Goal: Task Accomplishment & Management: Complete application form

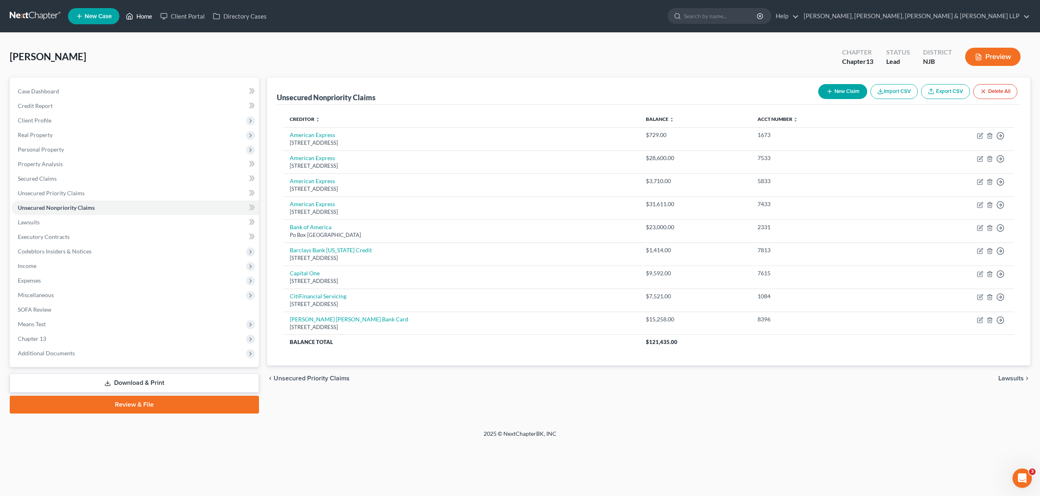
click at [148, 16] on link "Home" at bounding box center [139, 16] width 34 height 15
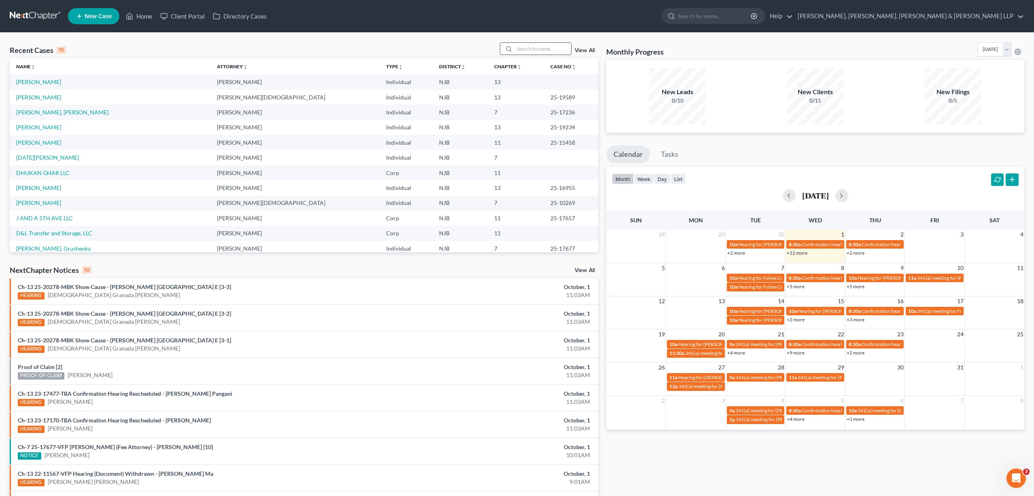
drag, startPoint x: 549, startPoint y: 52, endPoint x: 544, endPoint y: 49, distance: 6.0
click at [549, 51] on input "search" at bounding box center [542, 49] width 57 height 12
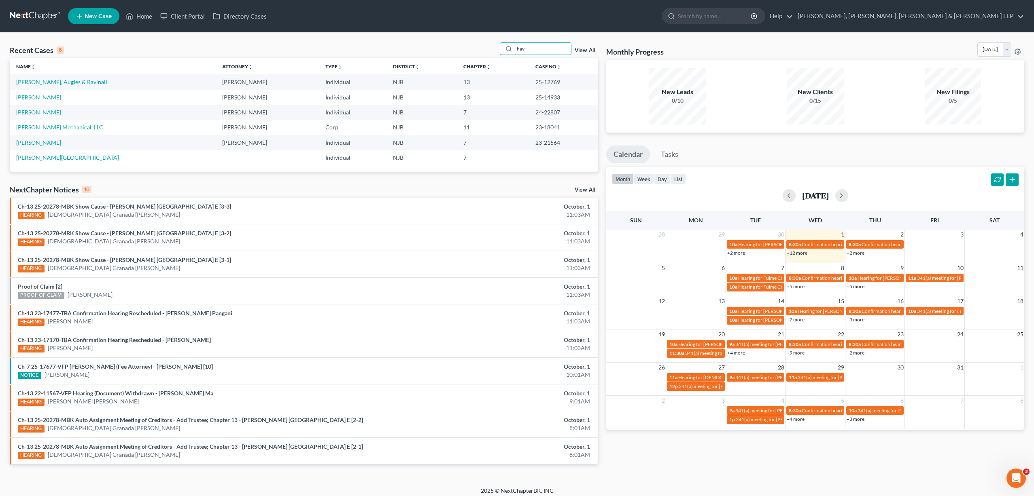
type input "hay"
click at [53, 94] on link "[PERSON_NAME]" at bounding box center [38, 97] width 45 height 7
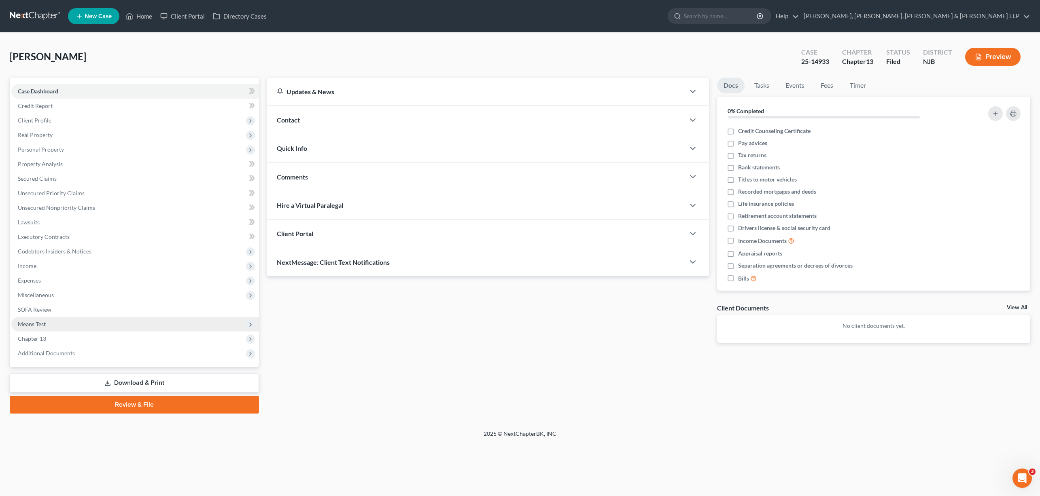
click at [40, 326] on span "Means Test" at bounding box center [32, 324] width 28 height 7
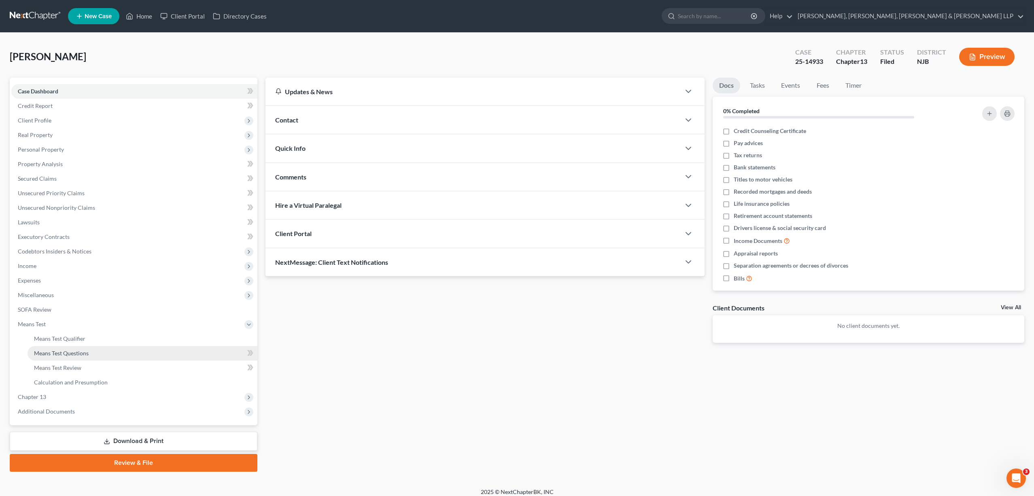
click at [89, 354] on link "Means Test Questions" at bounding box center [143, 353] width 230 height 15
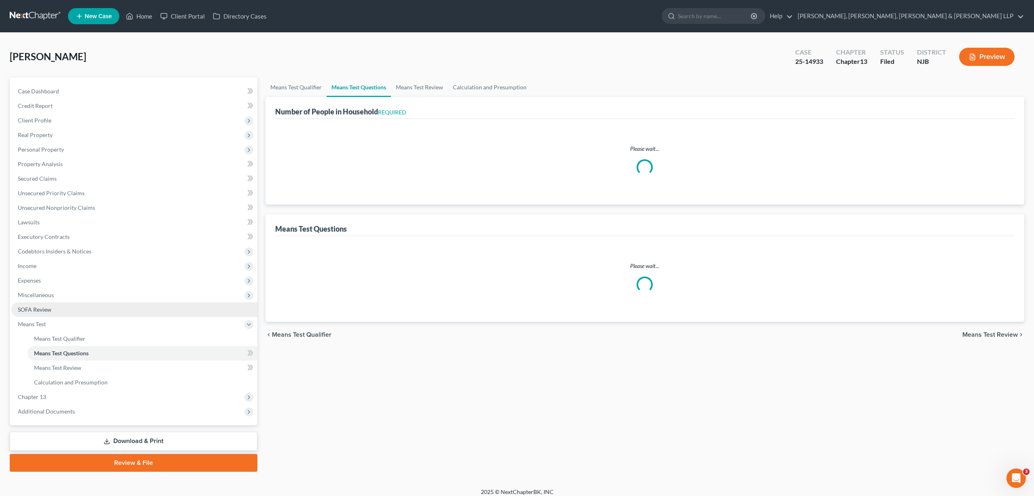
select select "0"
select select "60"
select select "1"
select select "60"
select select "0"
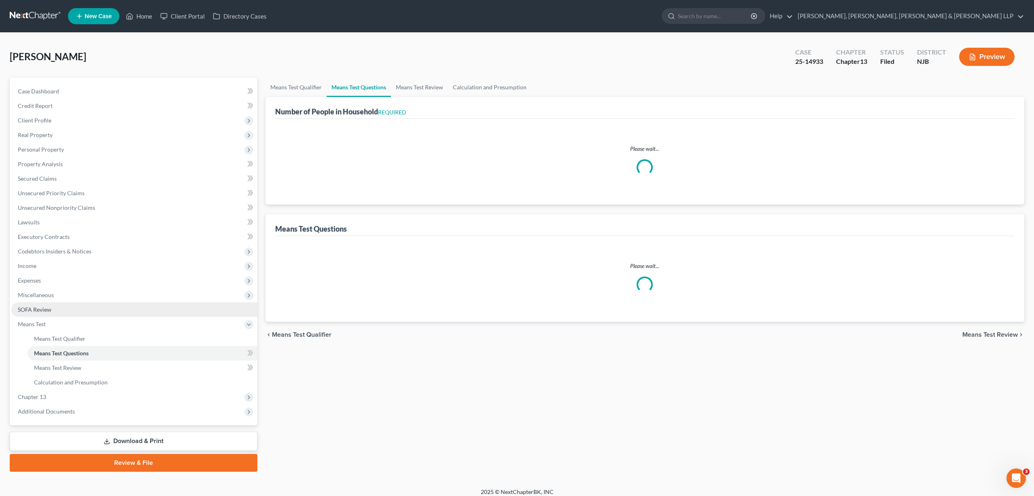
select select "0"
select select "60"
select select "2"
select select "3"
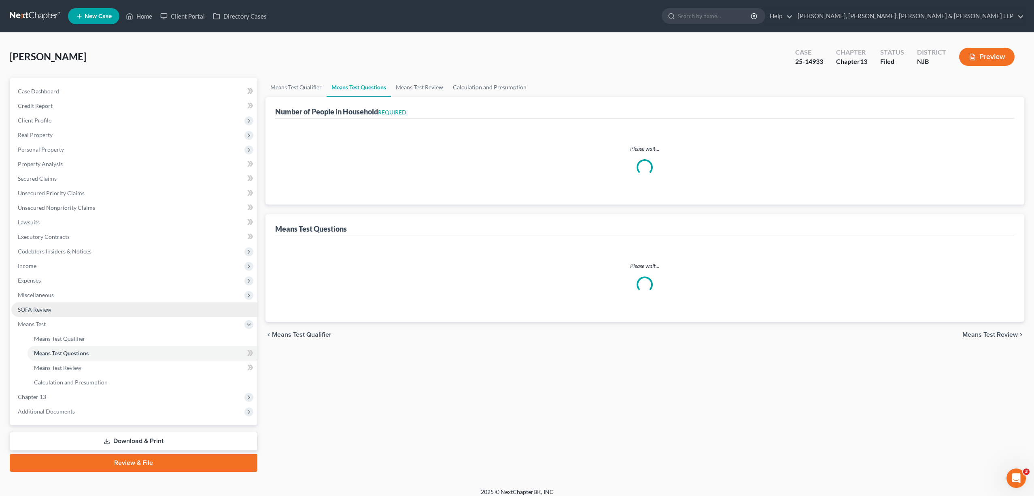
select select "0"
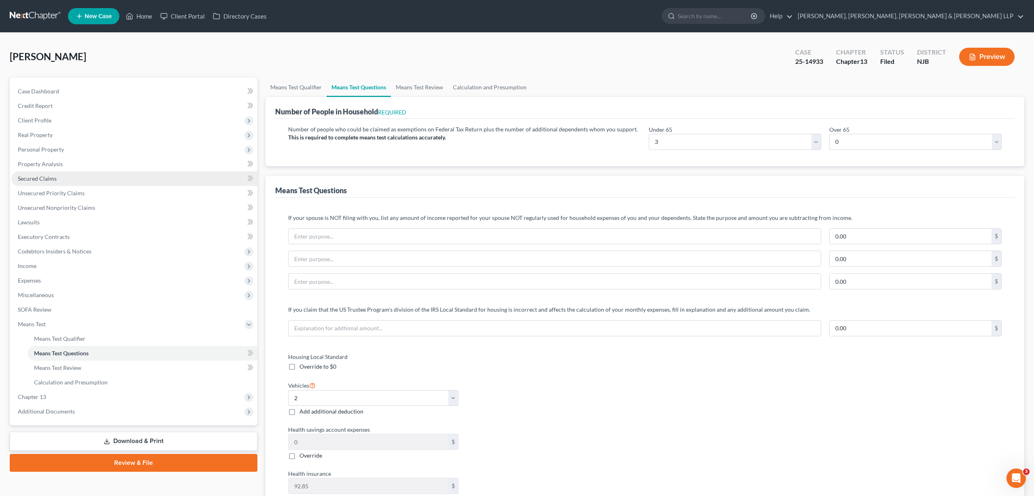
click at [36, 176] on span "Secured Claims" at bounding box center [37, 178] width 39 height 7
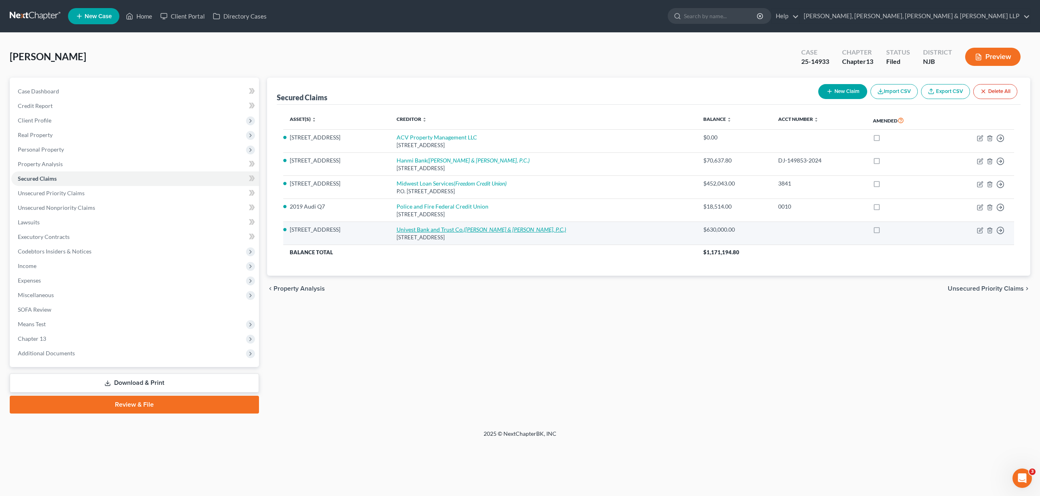
click at [428, 232] on link "Univest Bank and Trust Co. ([PERSON_NAME] & [PERSON_NAME], P.C.)" at bounding box center [481, 229] width 170 height 7
select select "39"
select select "3"
select select "0"
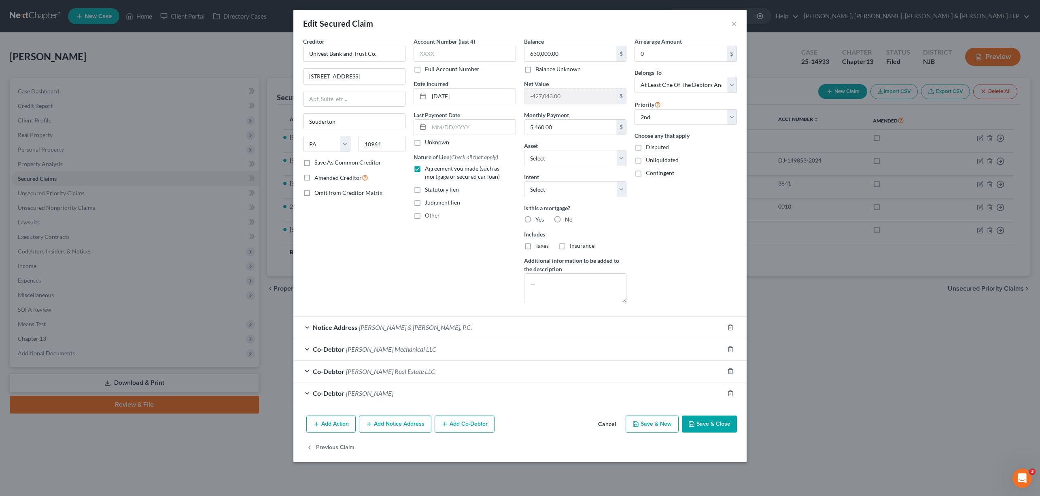
click at [535, 220] on label "Yes" at bounding box center [539, 220] width 8 height 8
click at [538, 220] on input "Yes" at bounding box center [540, 218] width 5 height 5
radio input "true"
click at [702, 425] on button "Save & Close" at bounding box center [709, 424] width 55 height 17
select select "1"
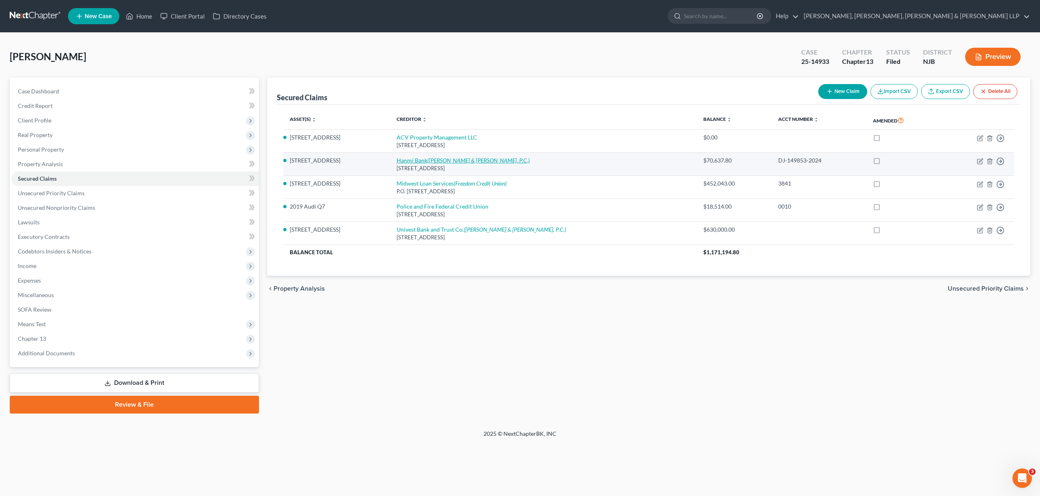
click at [427, 161] on link "[PERSON_NAME] ([PERSON_NAME] & [PERSON_NAME], P.C.)" at bounding box center [462, 160] width 133 height 7
select select "35"
select select "3"
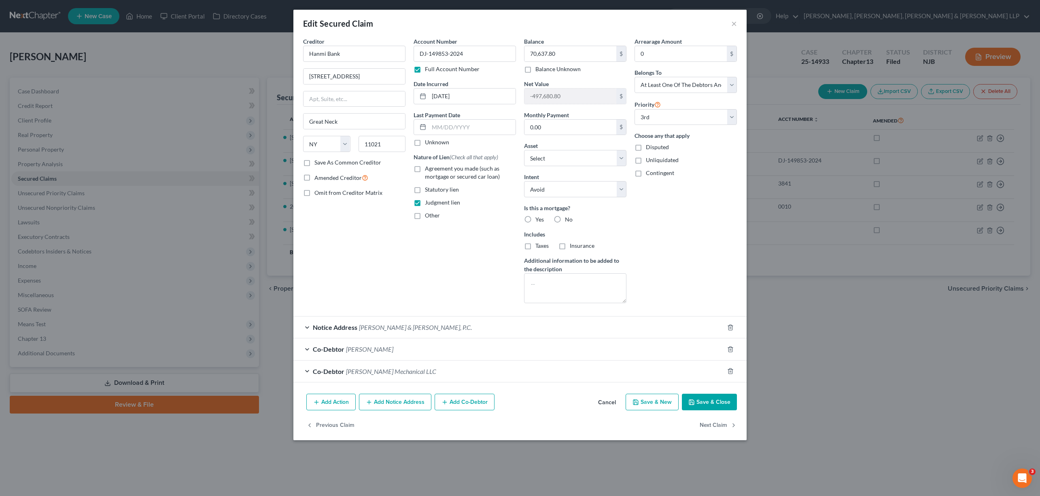
click at [704, 404] on button "Save & Close" at bounding box center [709, 402] width 55 height 17
select select "2"
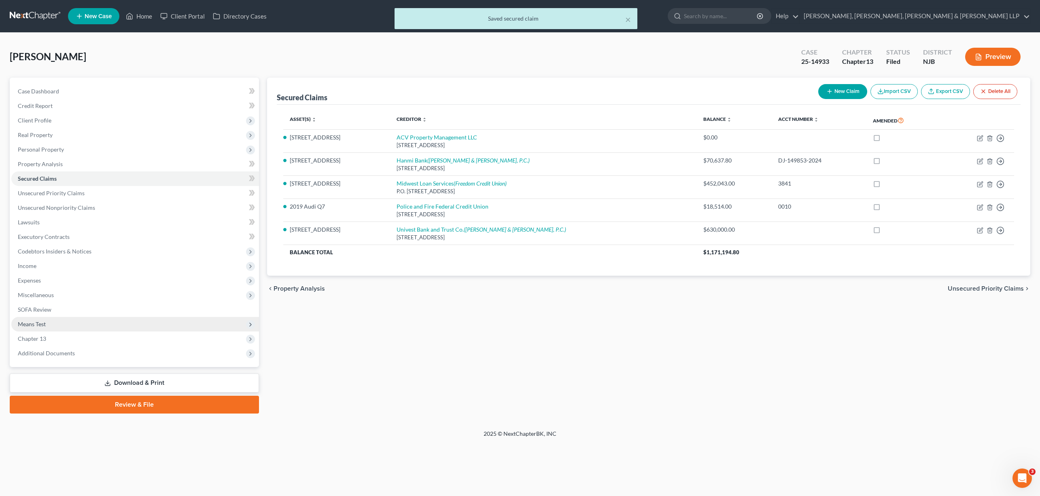
click at [41, 325] on span "Means Test" at bounding box center [32, 324] width 28 height 7
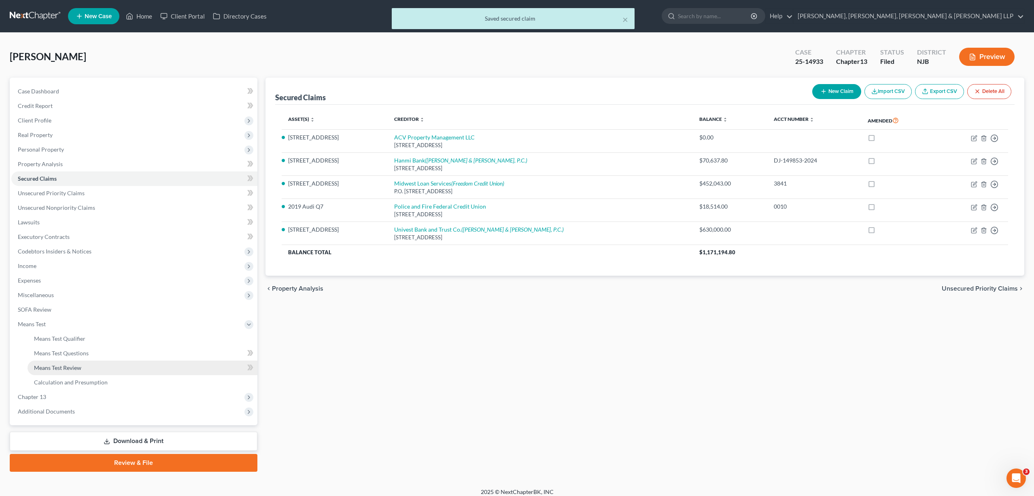
click at [82, 369] on link "Means Test Review" at bounding box center [143, 368] width 230 height 15
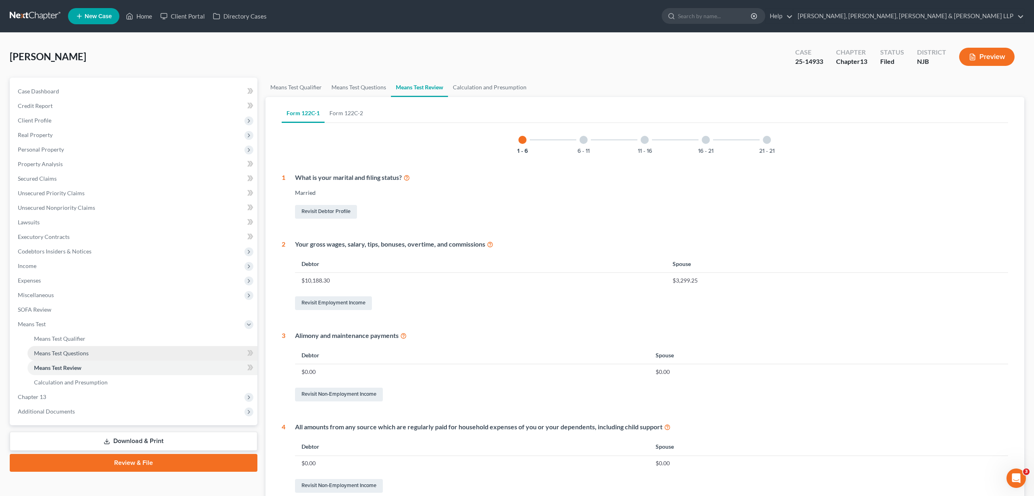
click at [69, 352] on span "Means Test Questions" at bounding box center [61, 353] width 55 height 7
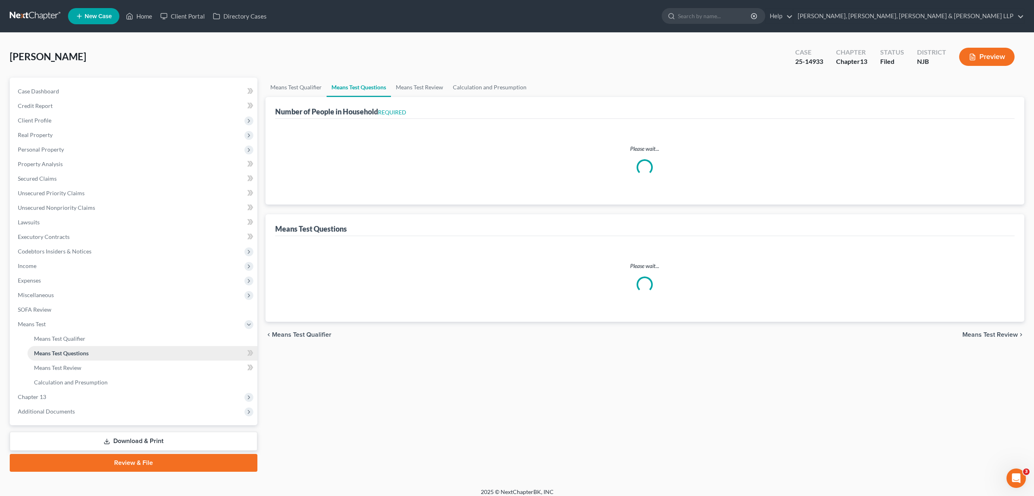
select select "0"
select select "60"
select select "1"
select select "60"
select select "0"
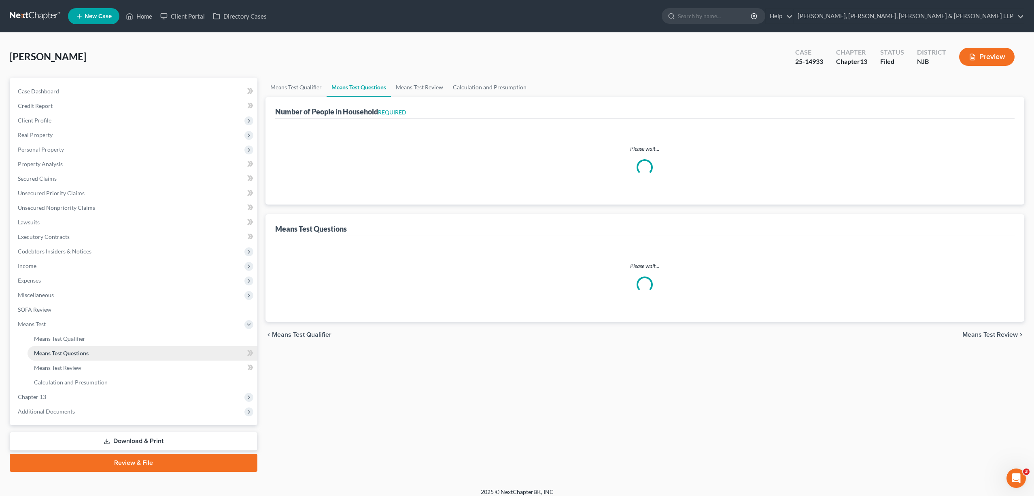
select select "0"
select select "60"
select select "3"
select select "0"
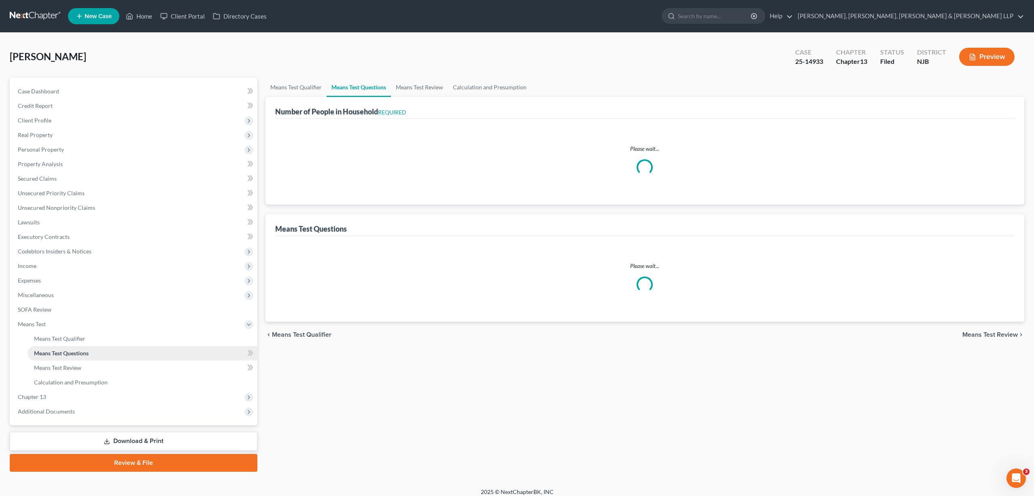
select select "2"
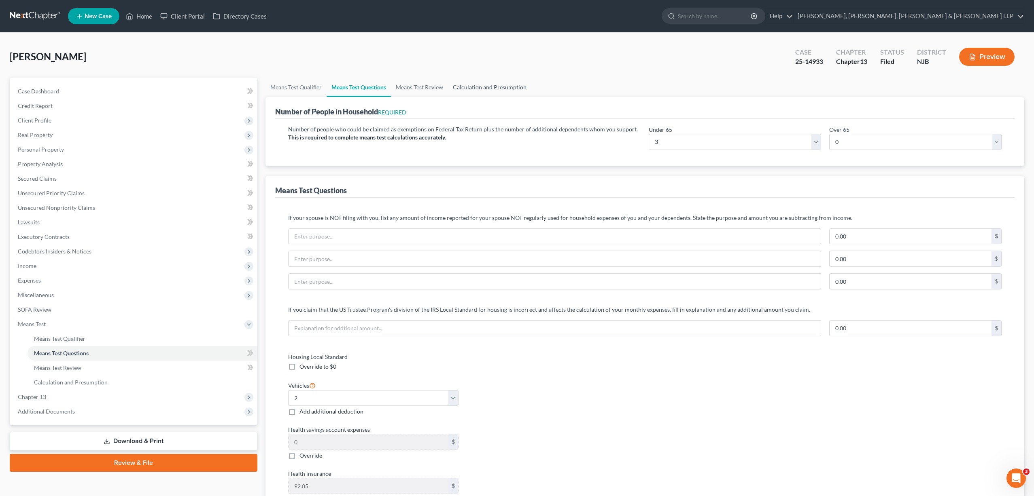
click at [466, 89] on link "Calculation and Presumption" at bounding box center [489, 87] width 83 height 19
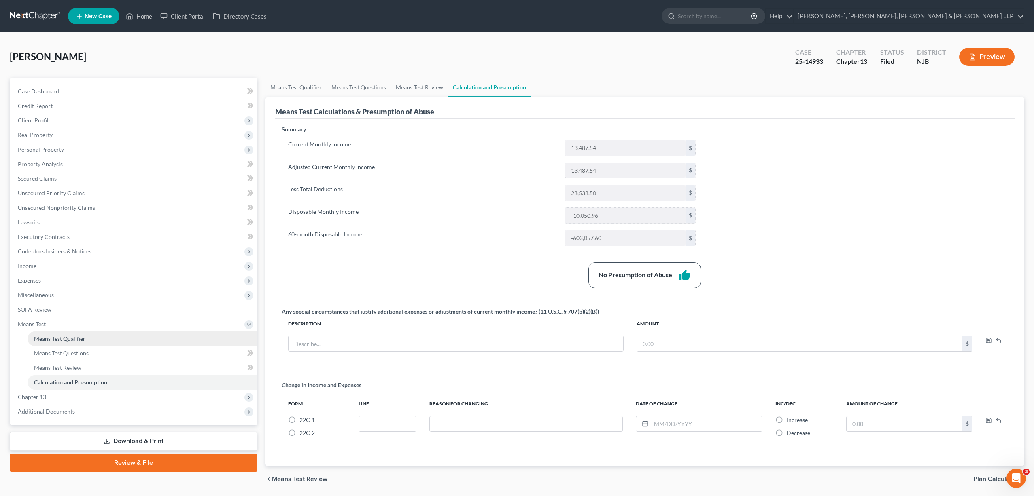
click at [69, 341] on span "Means Test Qualifier" at bounding box center [59, 338] width 51 height 7
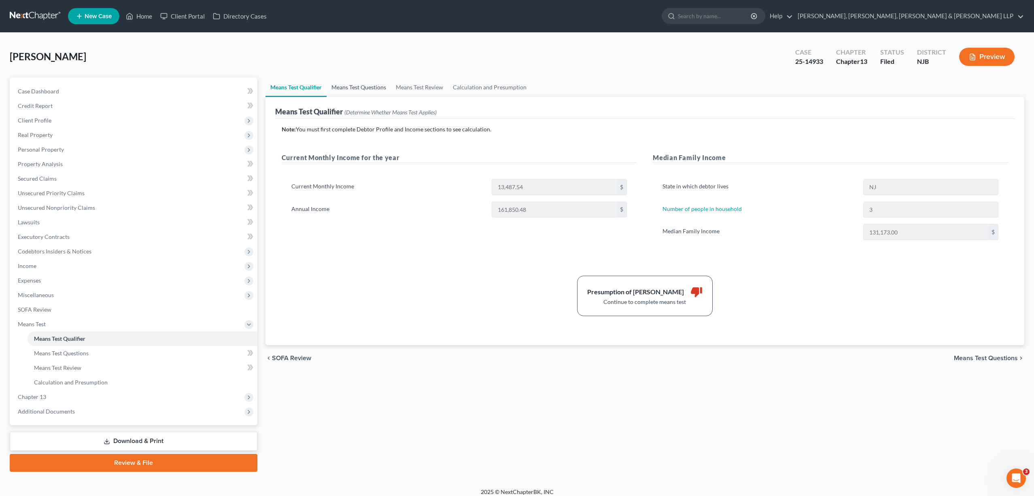
click at [357, 90] on link "Means Test Questions" at bounding box center [358, 87] width 64 height 19
select select "3"
select select "0"
select select "2"
select select "0"
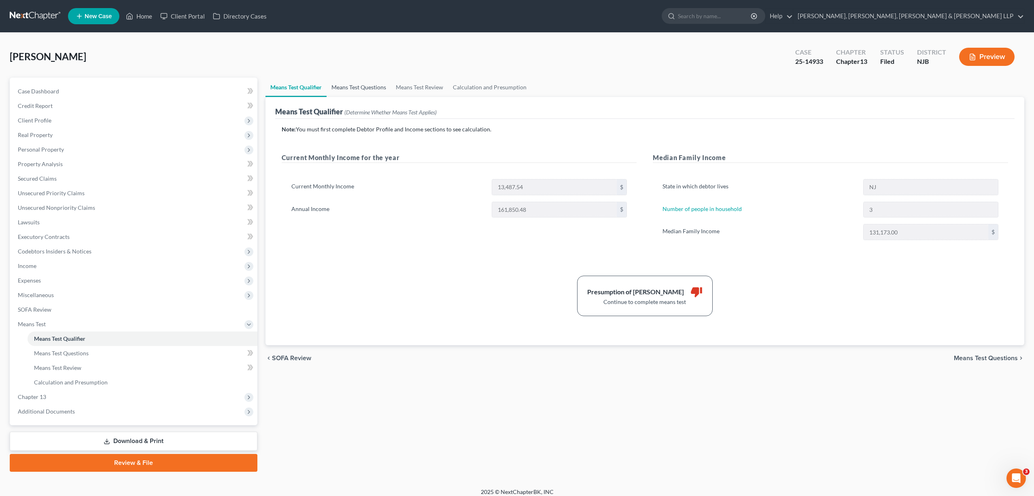
select select "60"
select select "1"
select select "60"
select select "0"
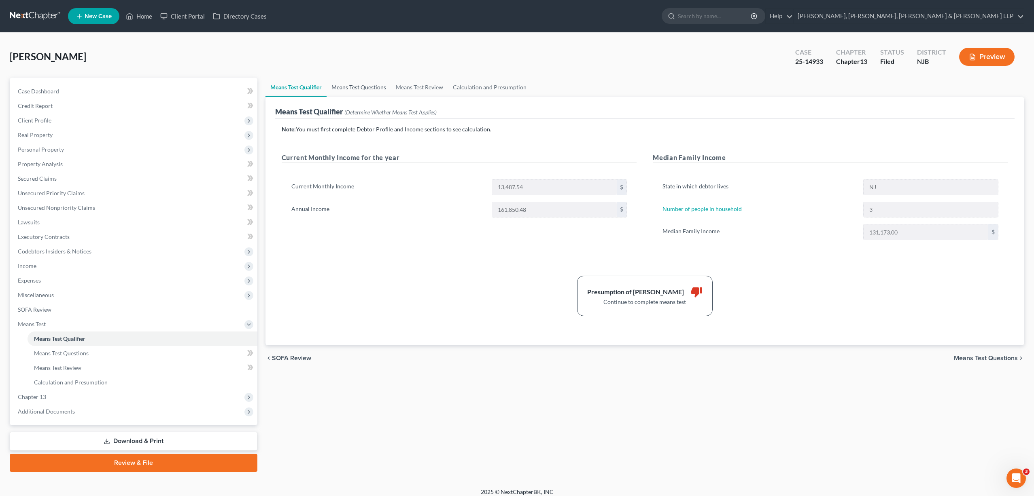
select select "0"
select select "60"
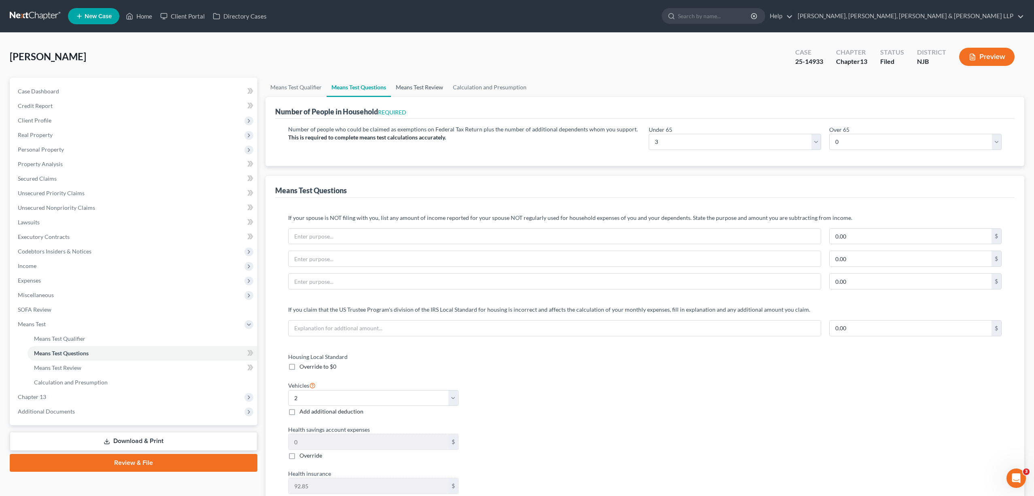
click at [414, 87] on link "Means Test Review" at bounding box center [419, 87] width 57 height 19
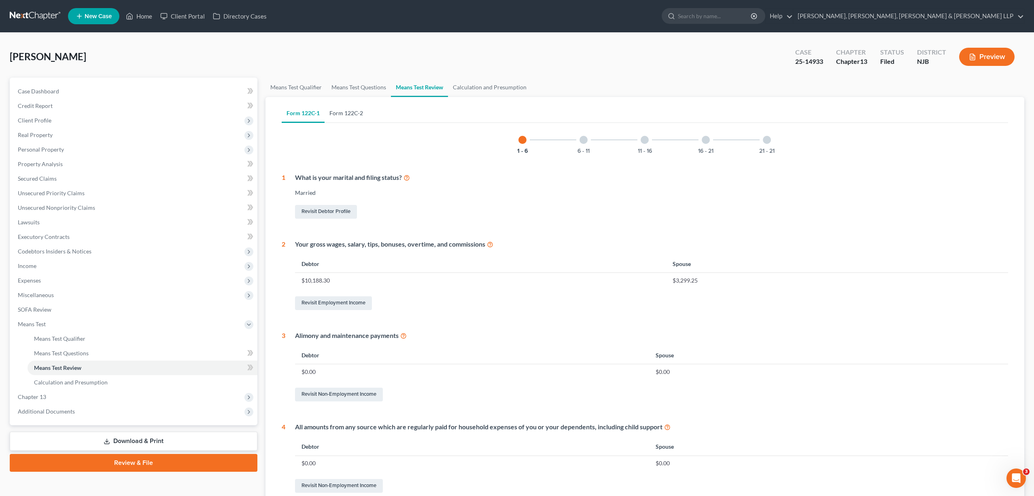
click at [344, 114] on link "Form 122C-2" at bounding box center [345, 113] width 43 height 19
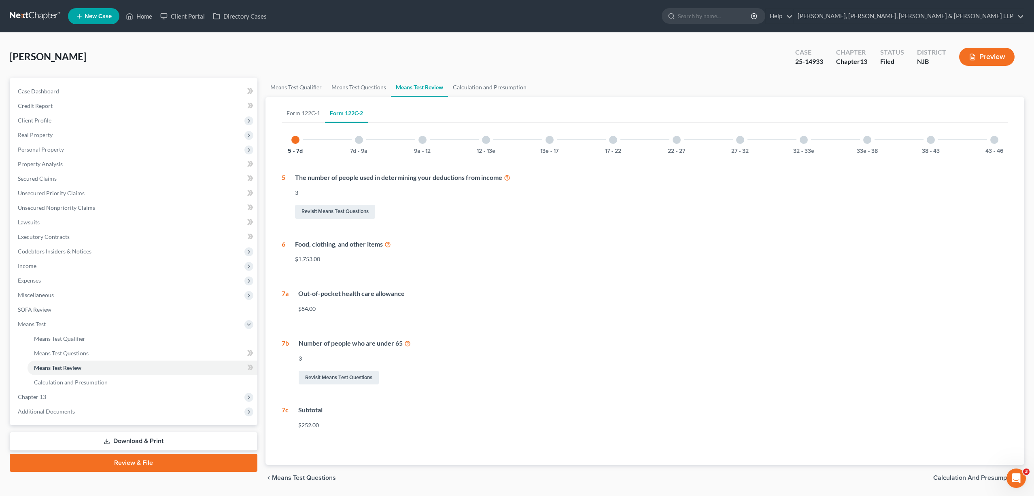
click at [612, 142] on div at bounding box center [613, 140] width 8 height 8
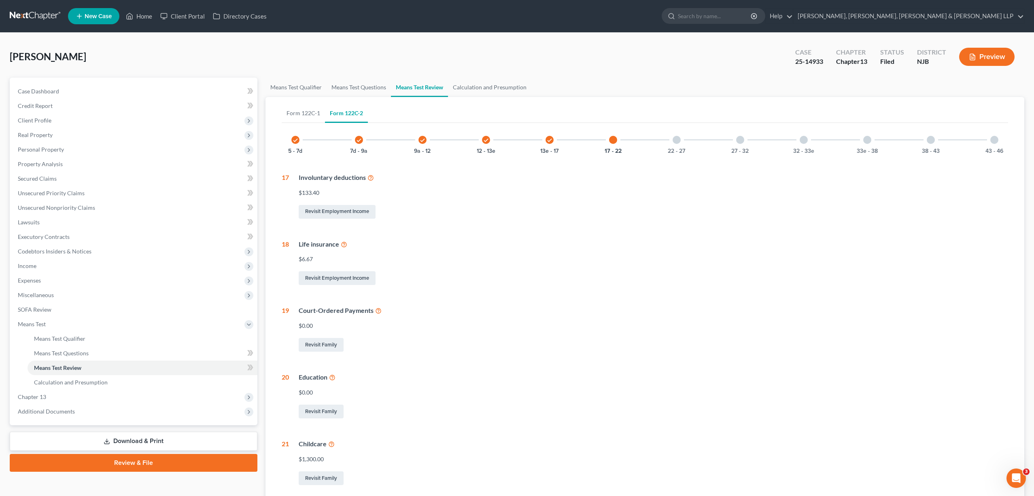
click at [672, 138] on div "22 - 27" at bounding box center [677, 140] width 28 height 28
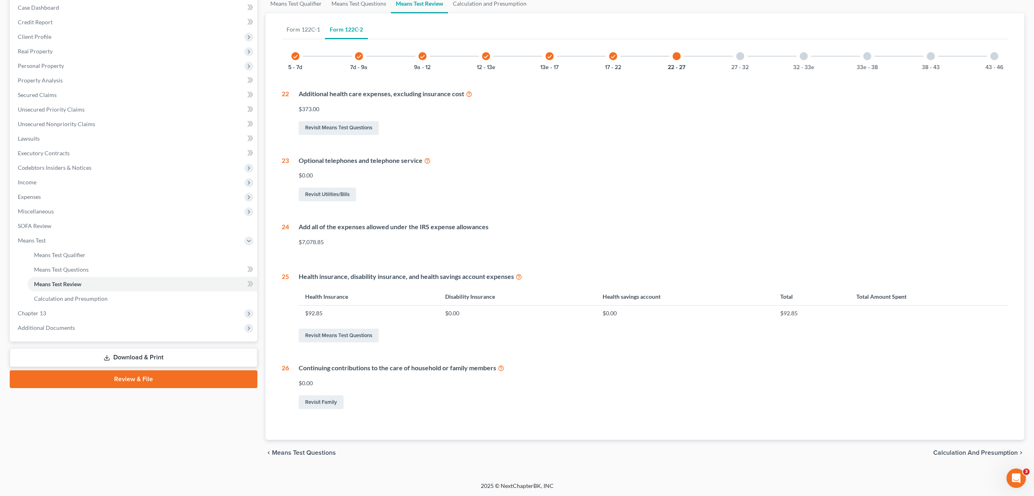
scroll to position [84, 0]
click at [736, 57] on div "27 - 32" at bounding box center [740, 56] width 28 height 28
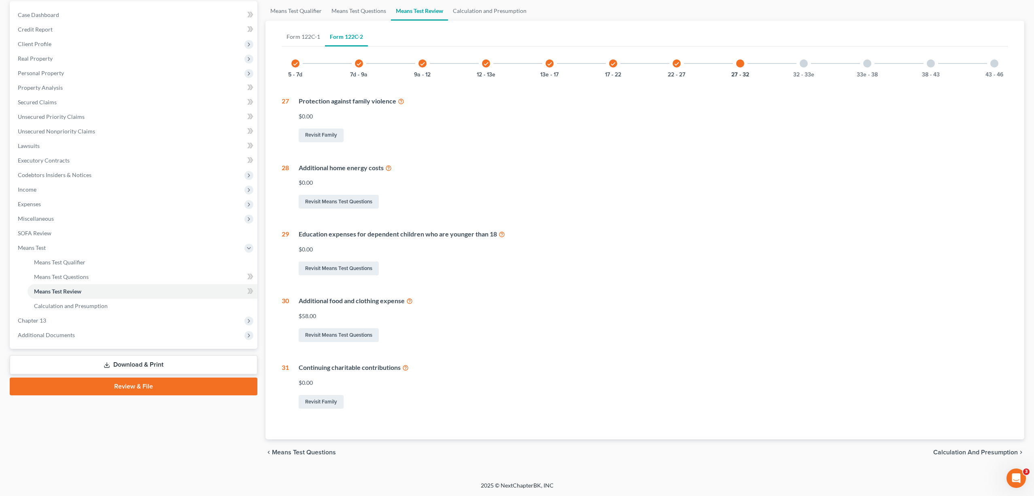
click at [804, 63] on div at bounding box center [803, 63] width 8 height 8
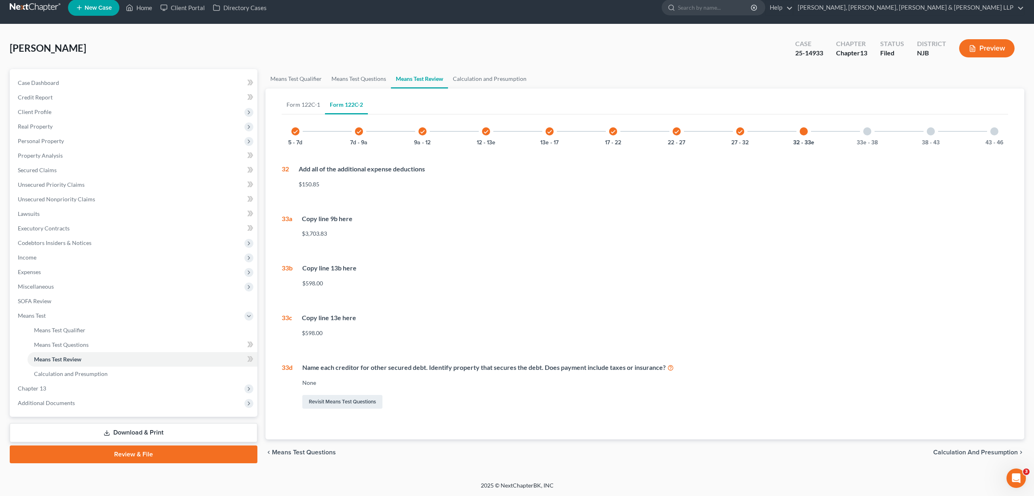
scroll to position [8, 0]
click at [333, 405] on link "Revisit Means Test Questions" at bounding box center [342, 402] width 80 height 14
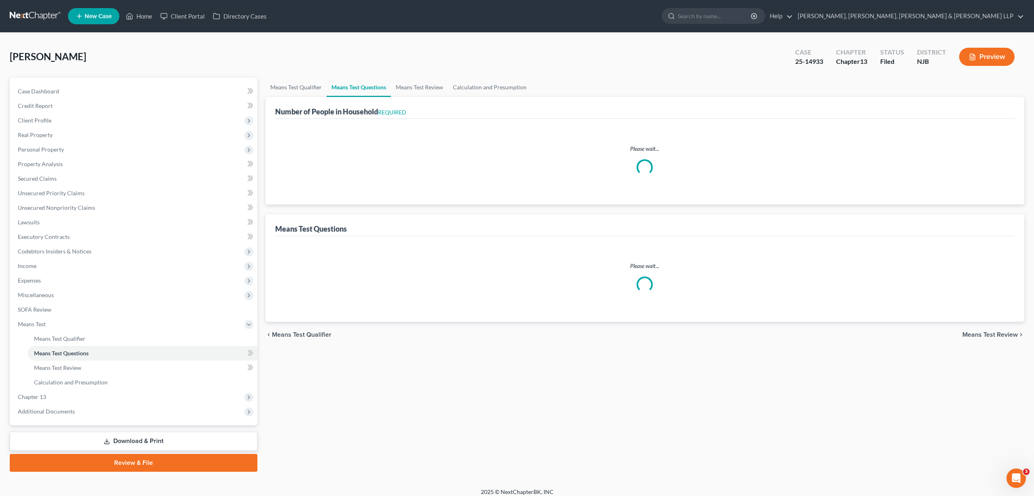
select select "0"
select select "60"
select select "1"
select select "60"
select select "0"
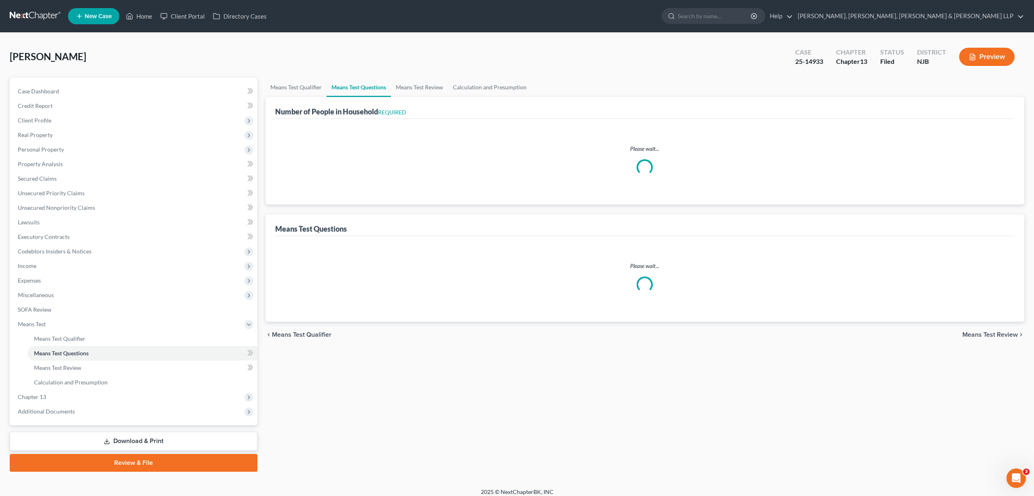
select select "0"
select select "60"
select select "3"
select select "0"
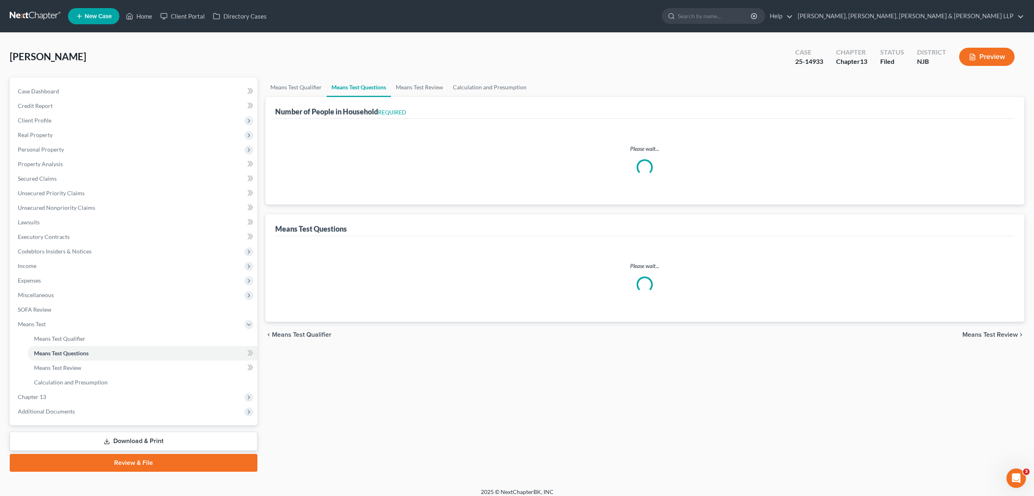
select select "2"
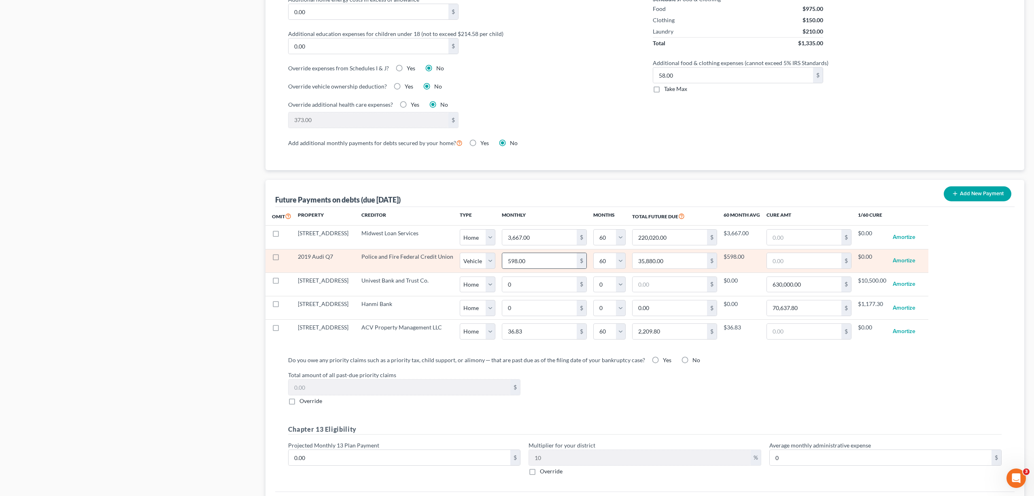
scroll to position [647, 0]
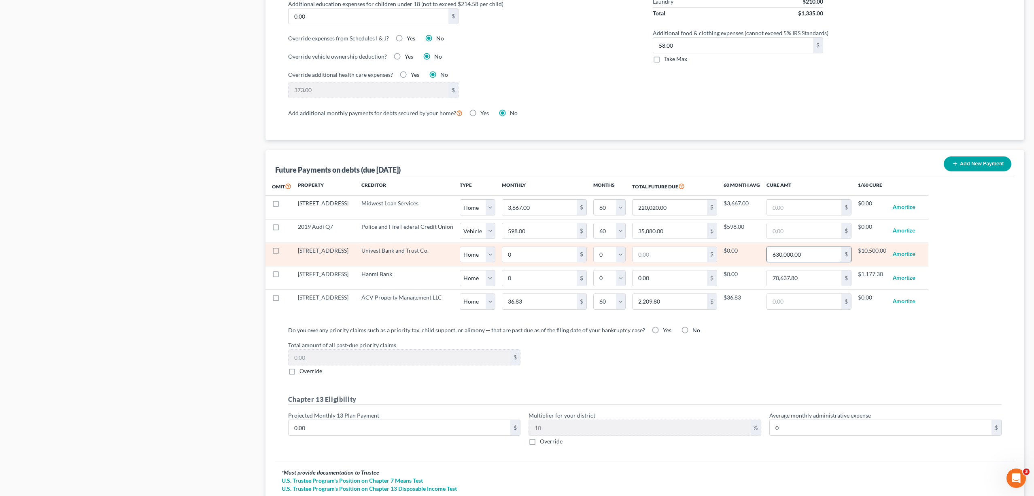
type input "0"
select select "0"
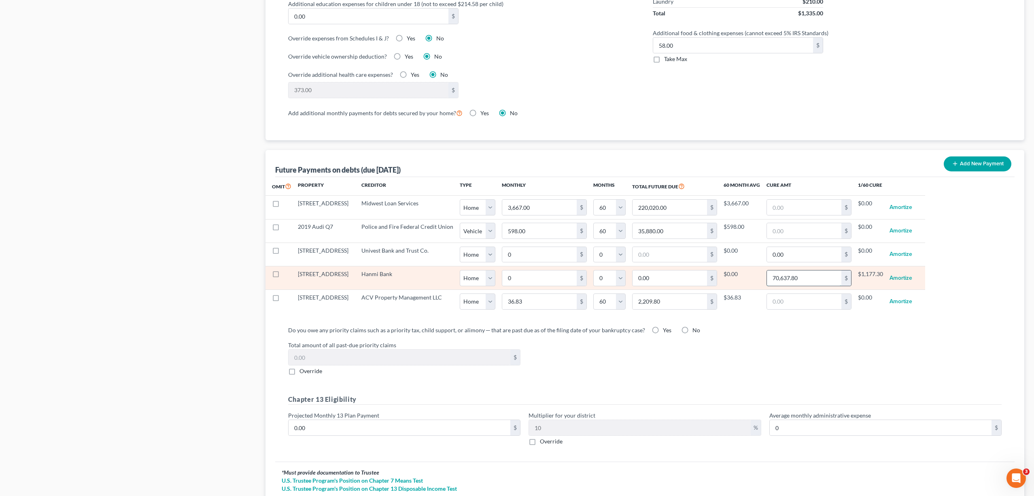
type input "0"
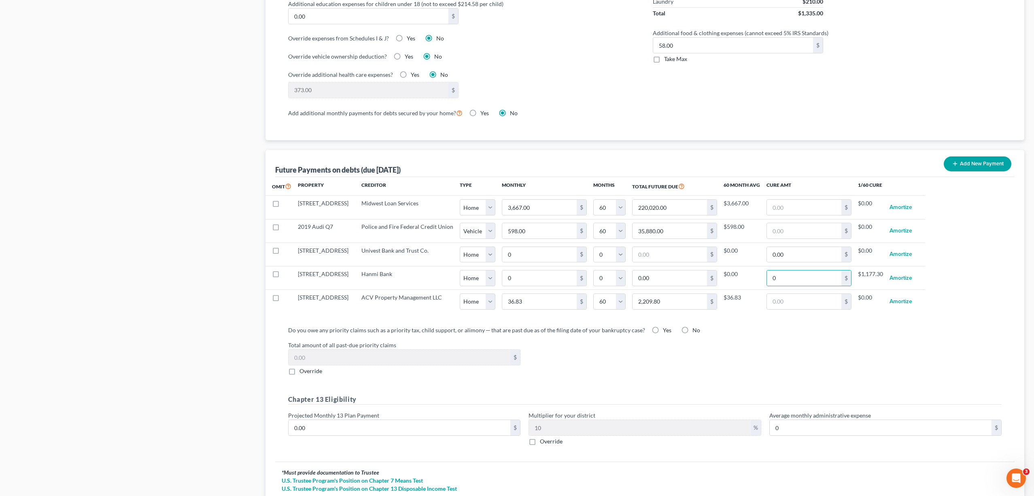
select select "0"
click at [755, 346] on label "Total amount of all past-due priority claims" at bounding box center [644, 345] width 721 height 8
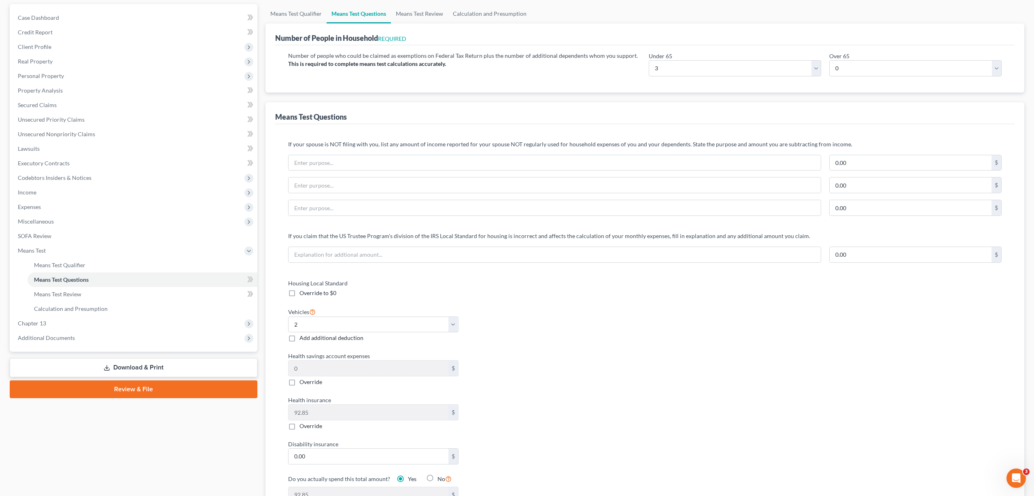
scroll to position [0, 0]
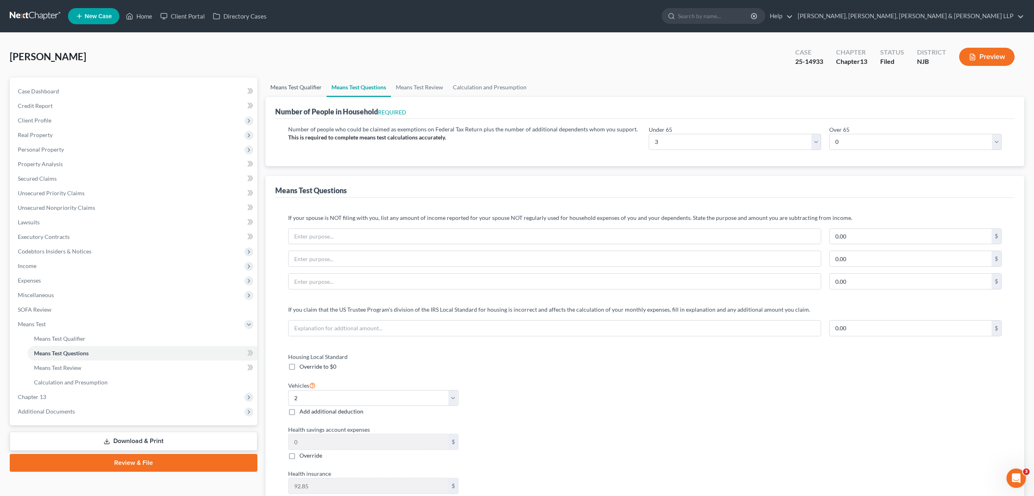
click at [297, 86] on link "Means Test Qualifier" at bounding box center [295, 87] width 61 height 19
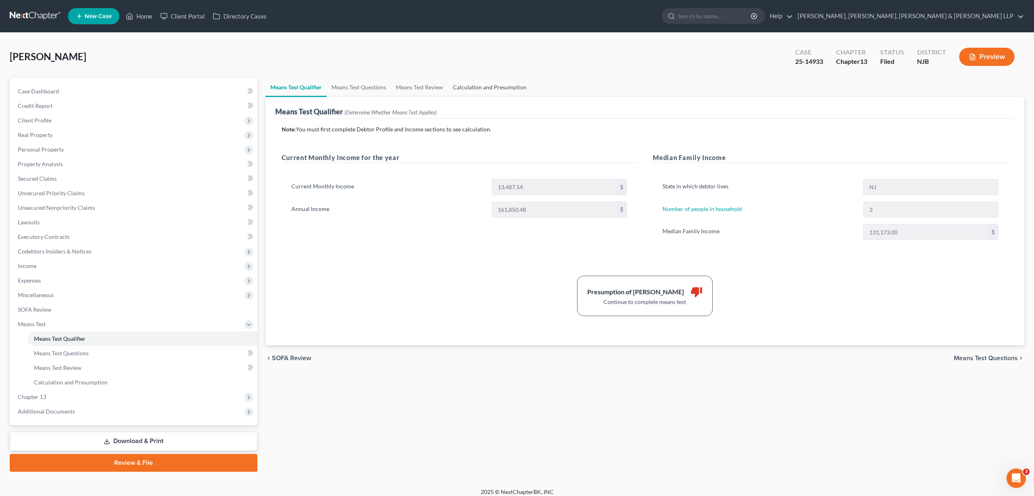
click at [464, 88] on link "Calculation and Presumption" at bounding box center [489, 87] width 83 height 19
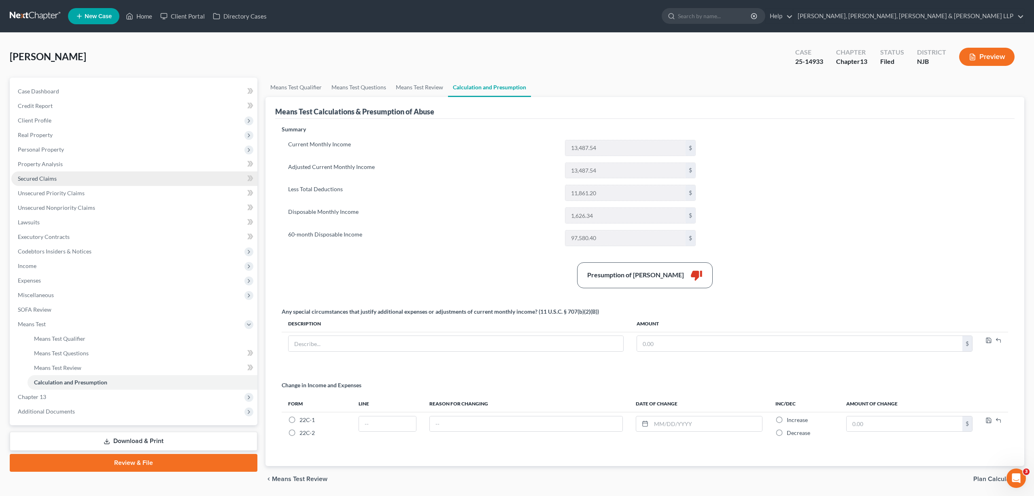
click at [61, 179] on link "Secured Claims" at bounding box center [134, 179] width 246 height 15
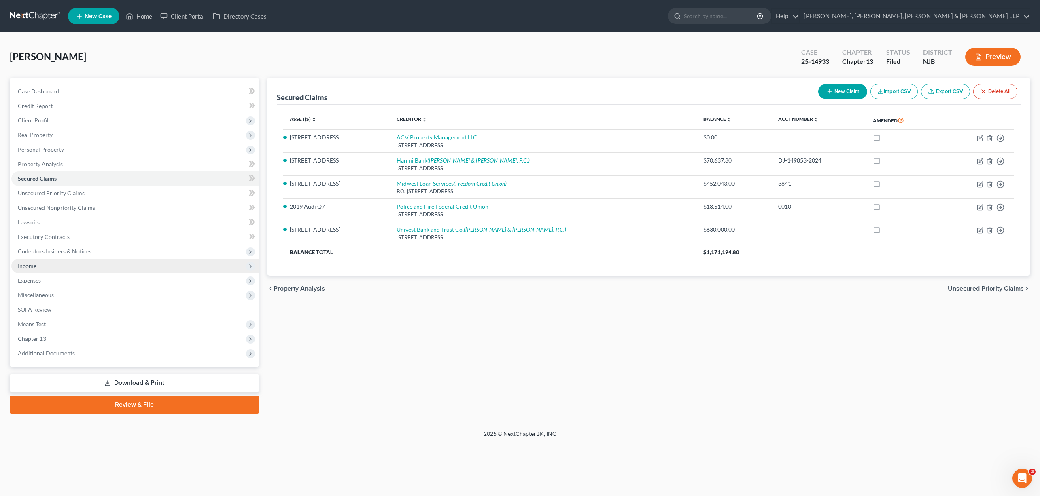
click at [31, 266] on span "Income" at bounding box center [27, 266] width 19 height 7
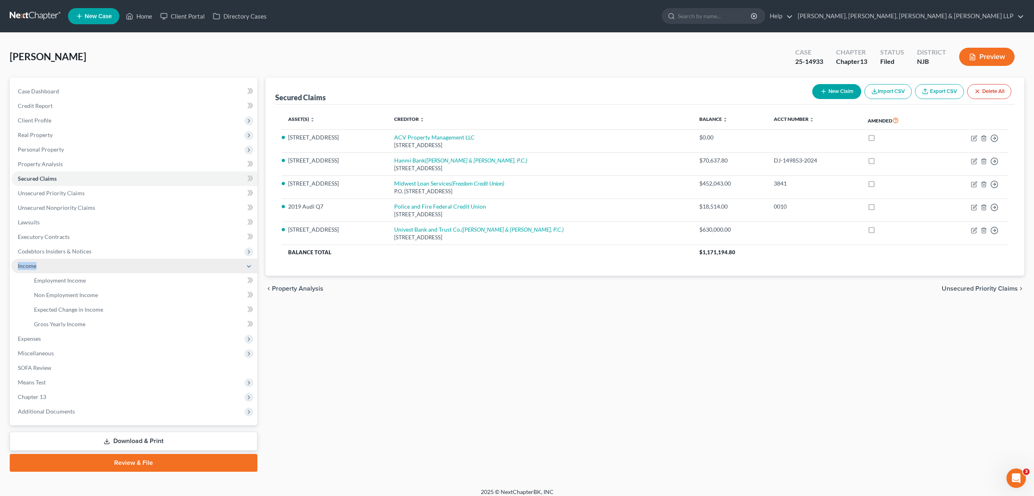
click at [31, 266] on span "Income" at bounding box center [27, 266] width 19 height 7
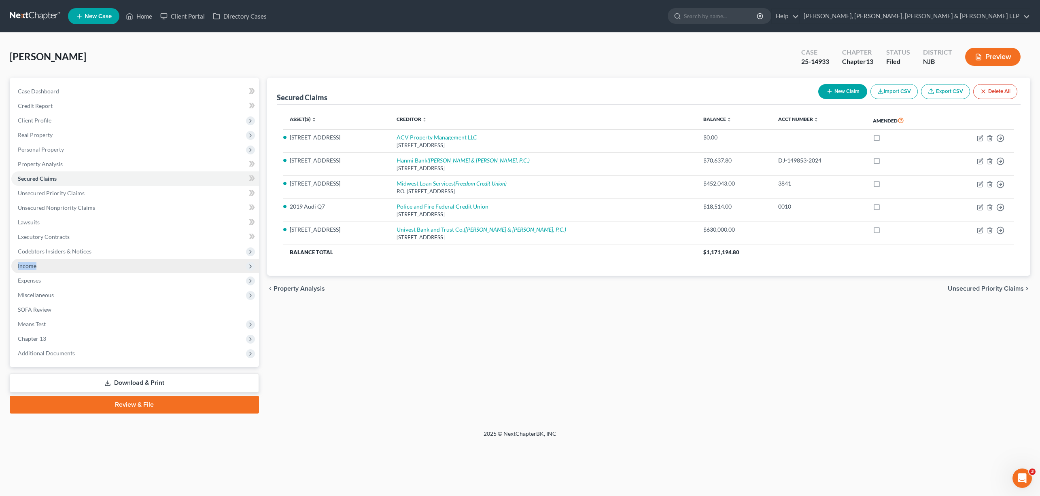
click at [36, 266] on span "Income" at bounding box center [27, 266] width 19 height 7
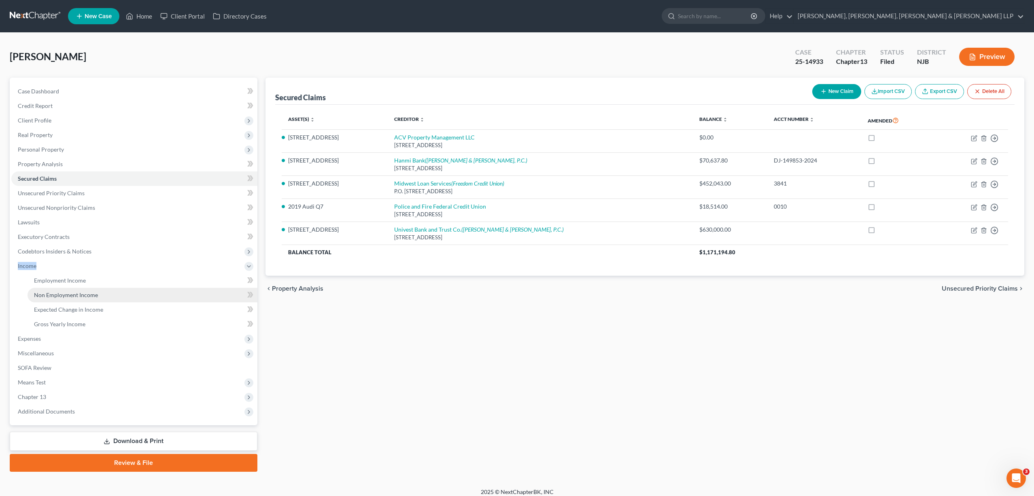
click at [63, 296] on span "Non Employment Income" at bounding box center [66, 295] width 64 height 7
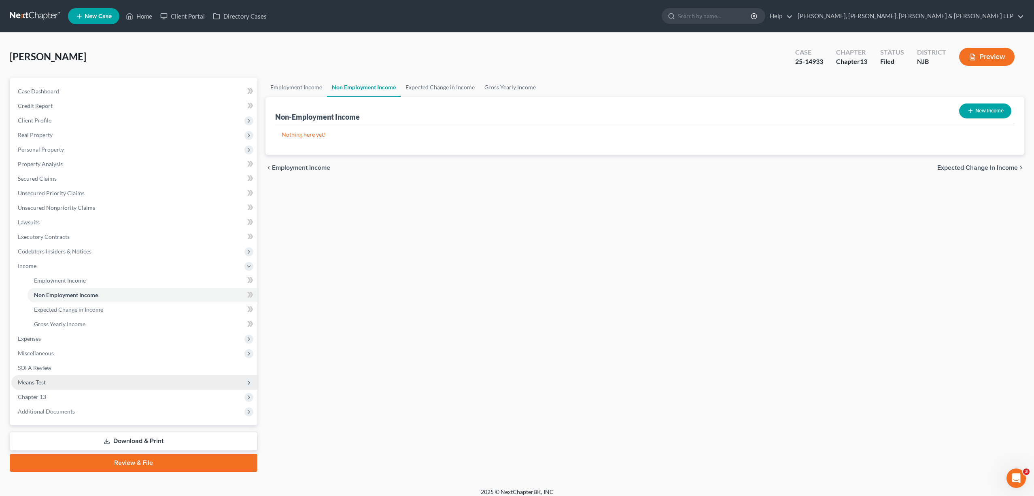
click at [42, 387] on span "Means Test" at bounding box center [134, 382] width 246 height 15
click at [46, 382] on span "Calculation and Presumption" at bounding box center [71, 382] width 74 height 7
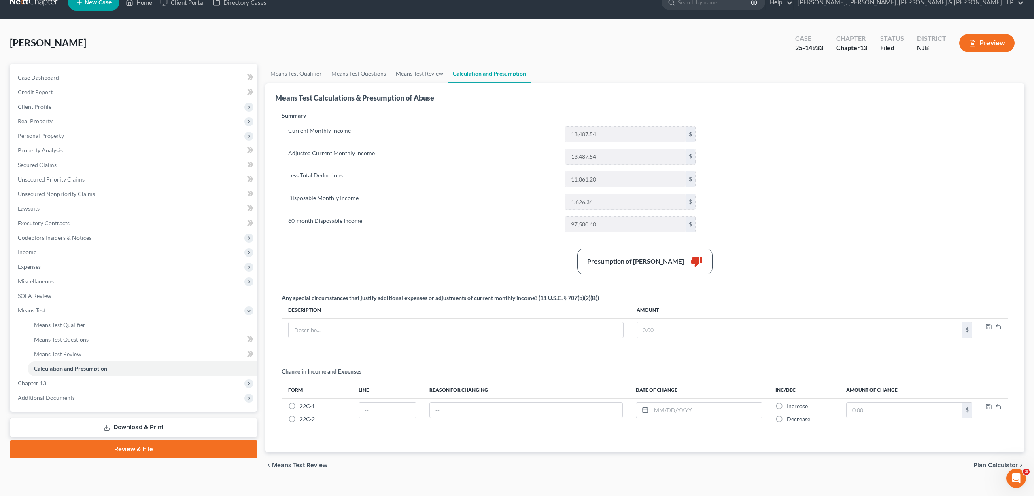
scroll to position [27, 0]
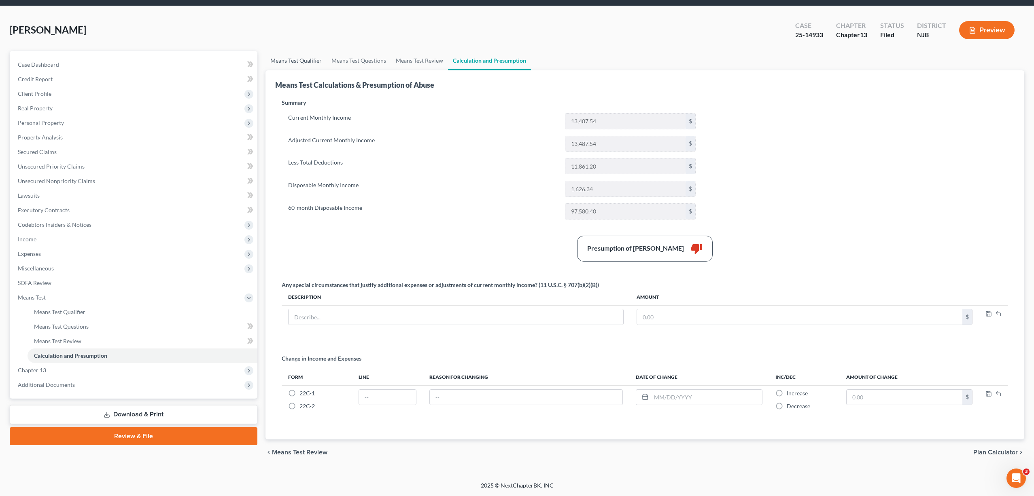
click at [304, 62] on link "Means Test Qualifier" at bounding box center [295, 60] width 61 height 19
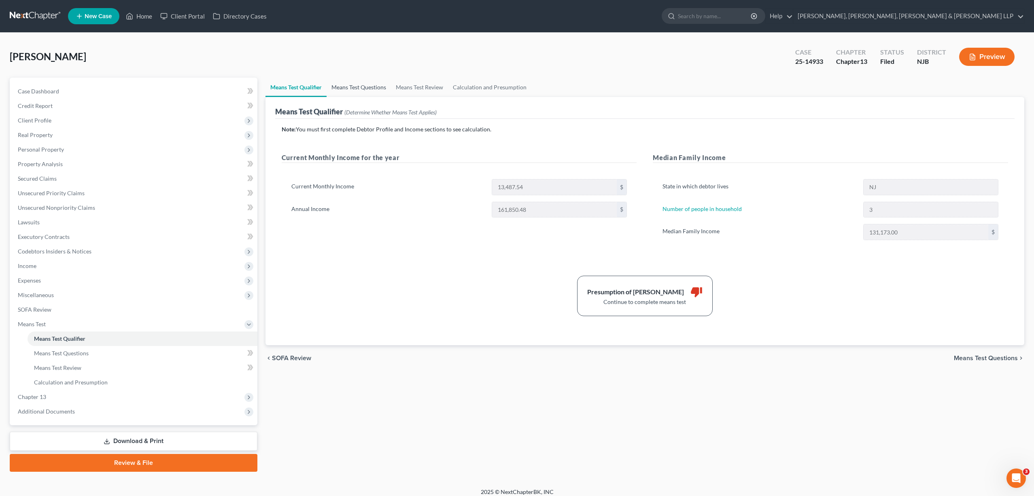
click at [349, 89] on link "Means Test Questions" at bounding box center [358, 87] width 64 height 19
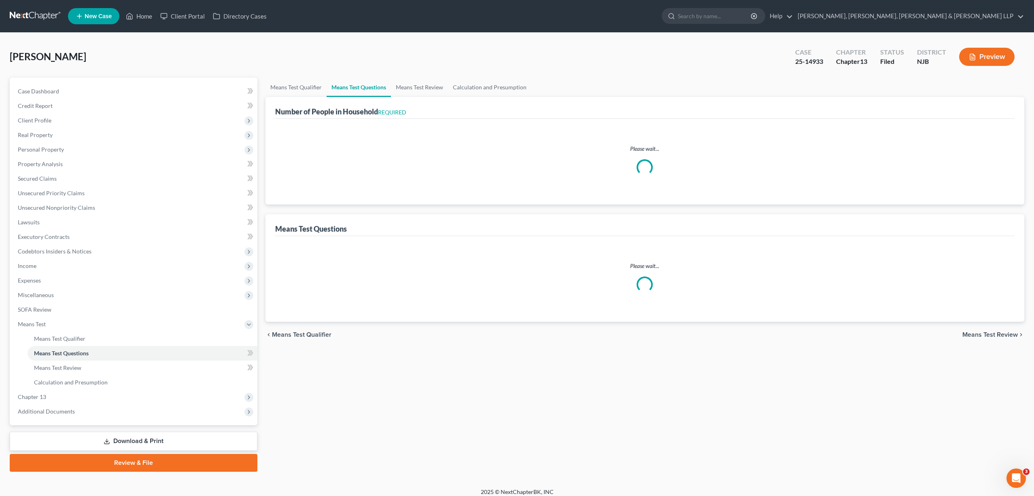
select select "0"
select select "60"
select select "1"
select select "60"
select select "0"
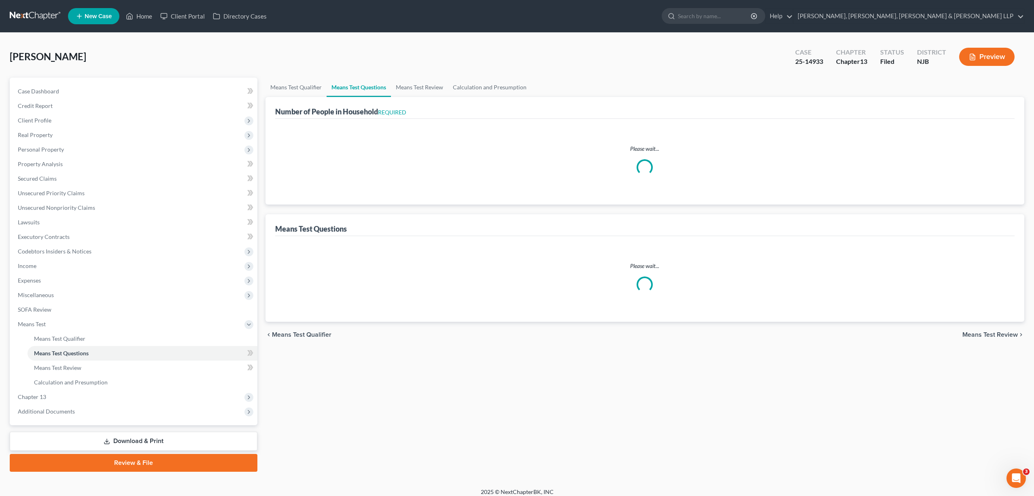
select select "0"
select select "60"
select select "3"
select select "0"
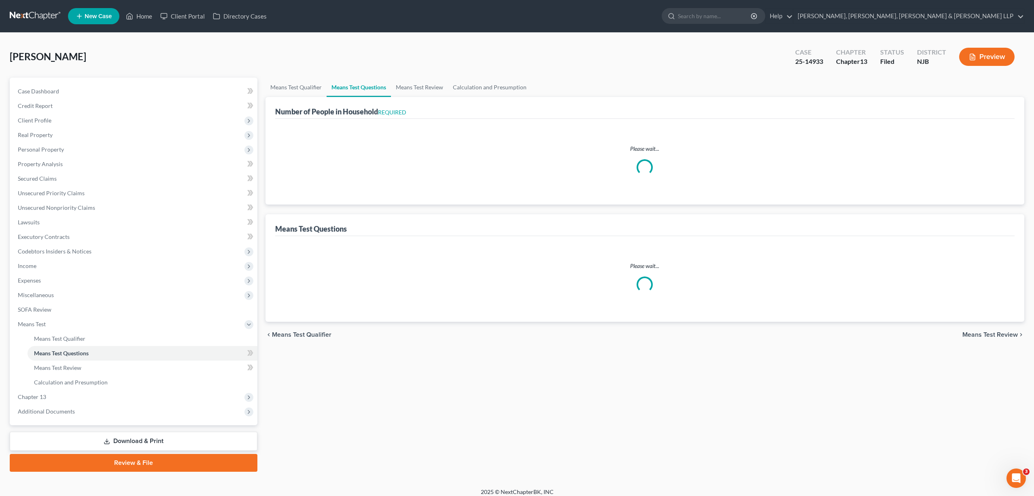
select select "2"
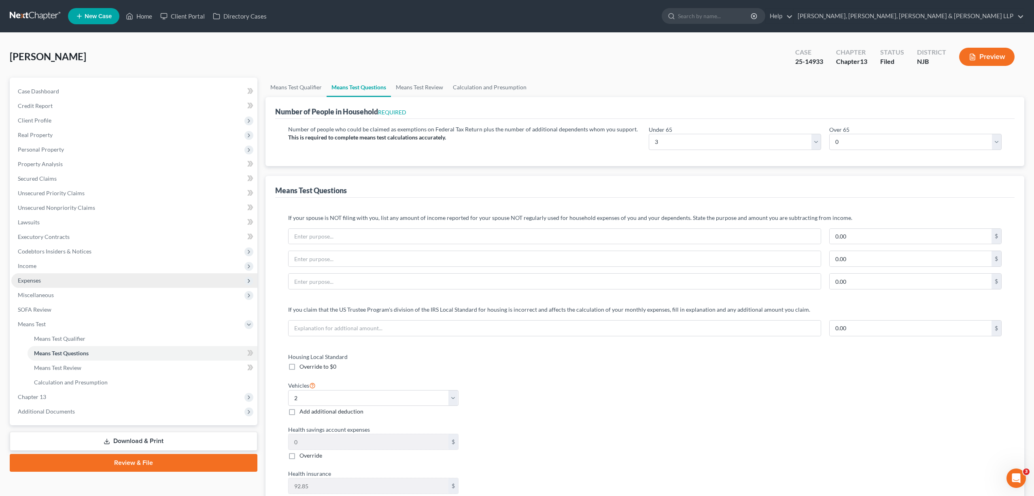
click at [49, 282] on span "Expenses" at bounding box center [134, 280] width 246 height 15
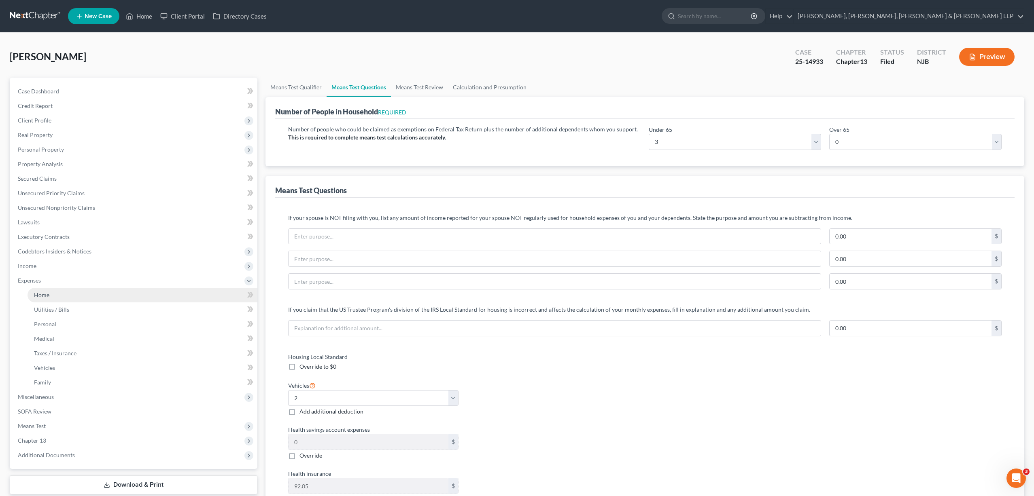
click at [100, 295] on link "Home" at bounding box center [143, 295] width 230 height 15
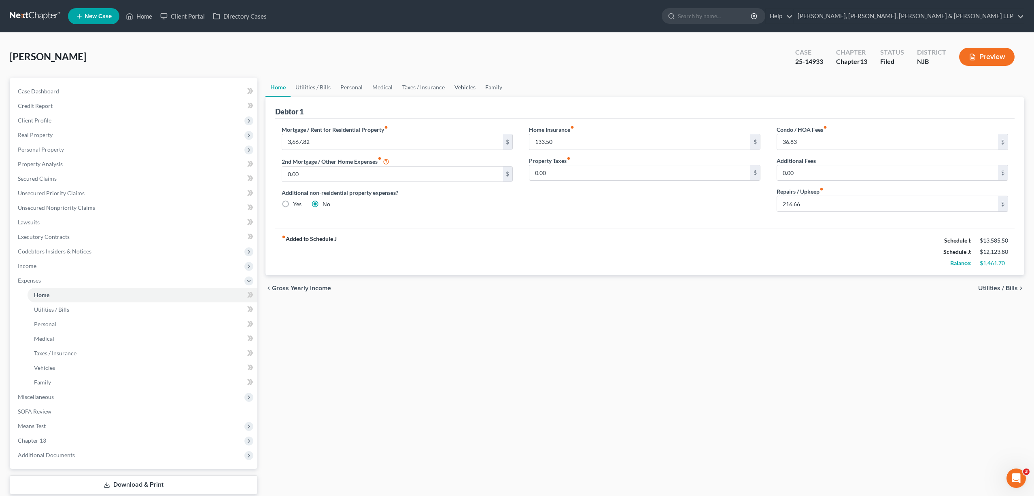
click at [458, 85] on link "Vehicles" at bounding box center [464, 87] width 31 height 19
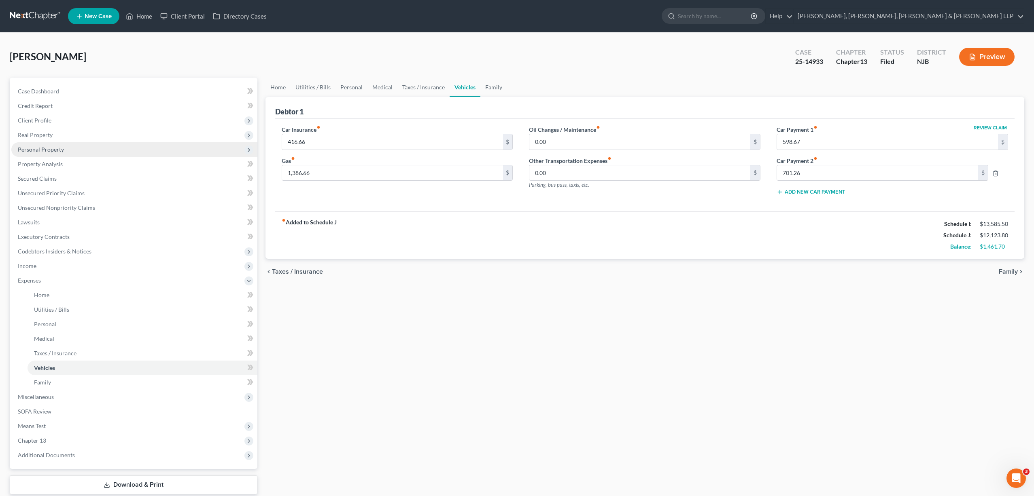
click at [46, 149] on span "Personal Property" at bounding box center [41, 149] width 46 height 7
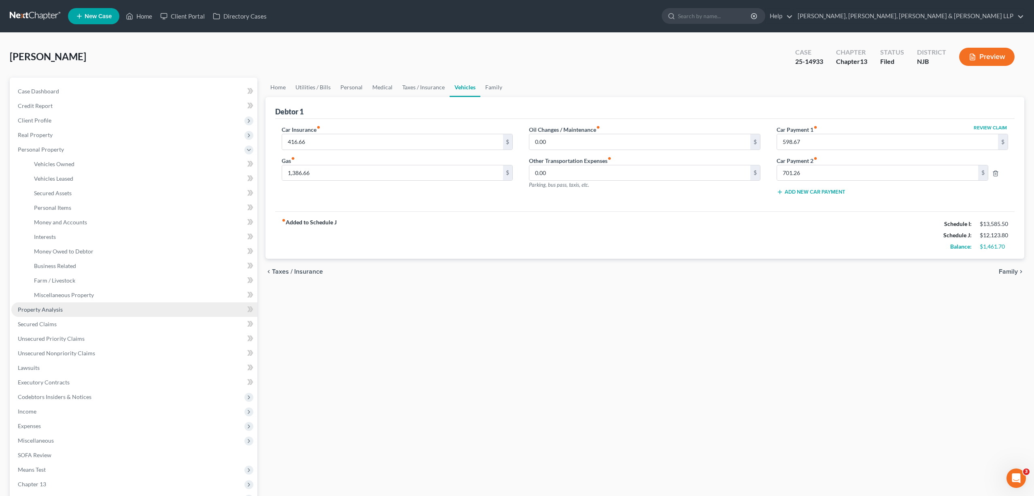
click at [56, 311] on span "Property Analysis" at bounding box center [40, 309] width 45 height 7
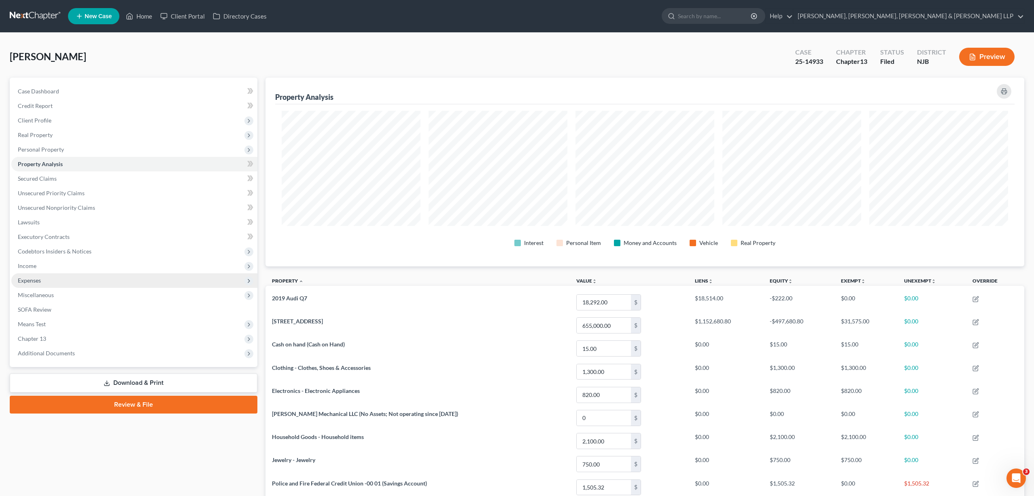
scroll to position [189, 759]
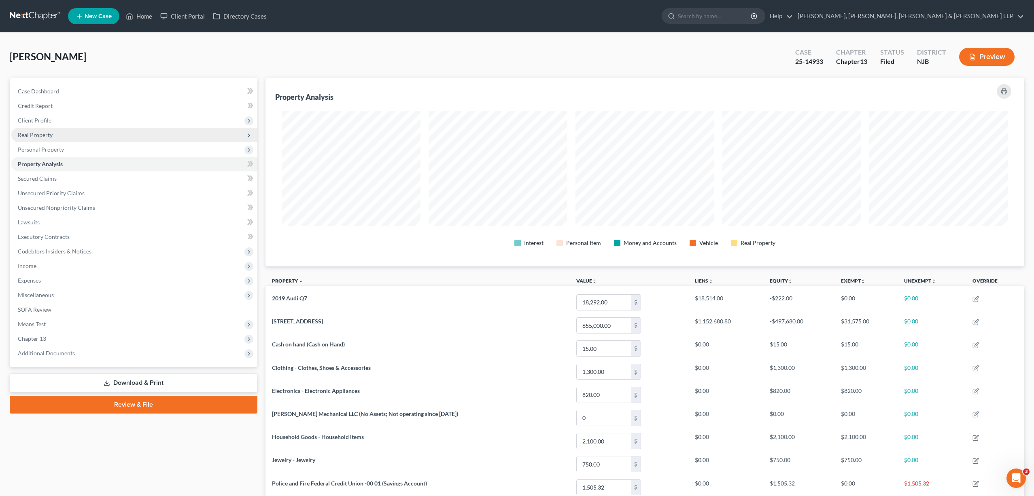
click at [48, 135] on span "Real Property" at bounding box center [35, 134] width 35 height 7
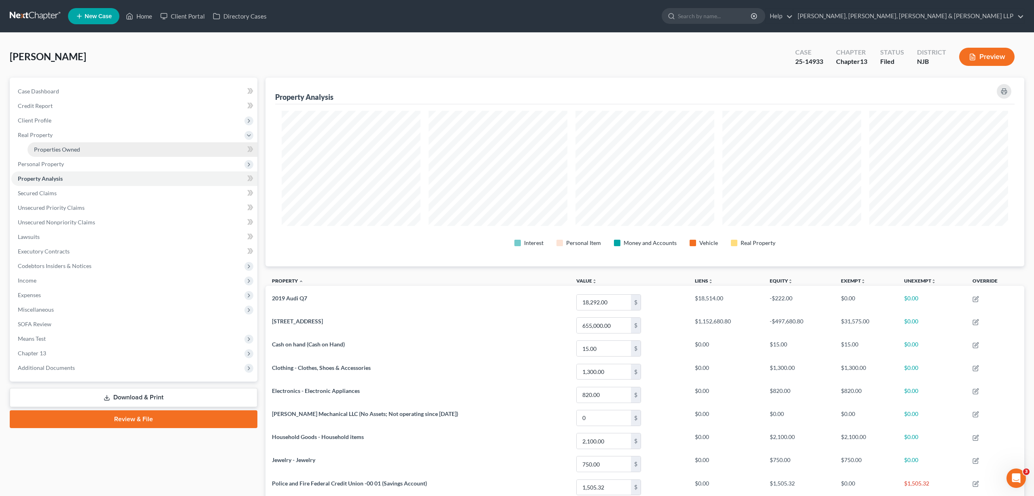
click at [70, 148] on span "Properties Owned" at bounding box center [57, 149] width 46 height 7
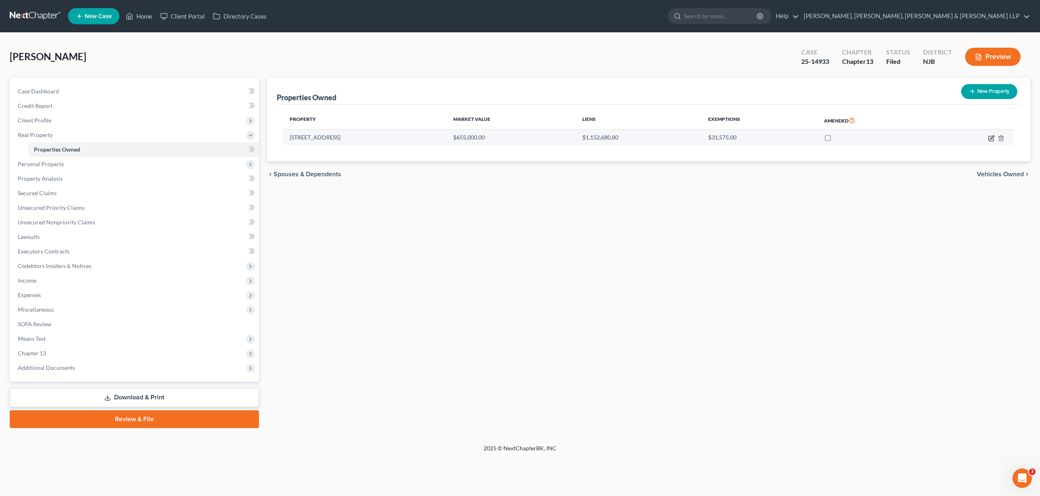
click at [992, 138] on icon "button" at bounding box center [992, 138] width 4 height 4
select select "33"
select select "7"
select select "3"
select select "5"
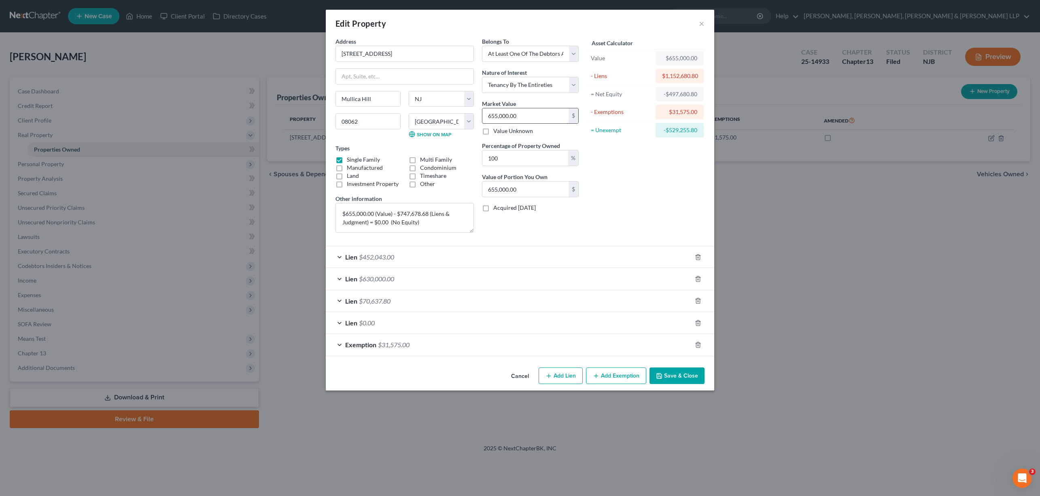
type input "7"
type input "7.00"
type input "70"
type input "70.00"
type input "700"
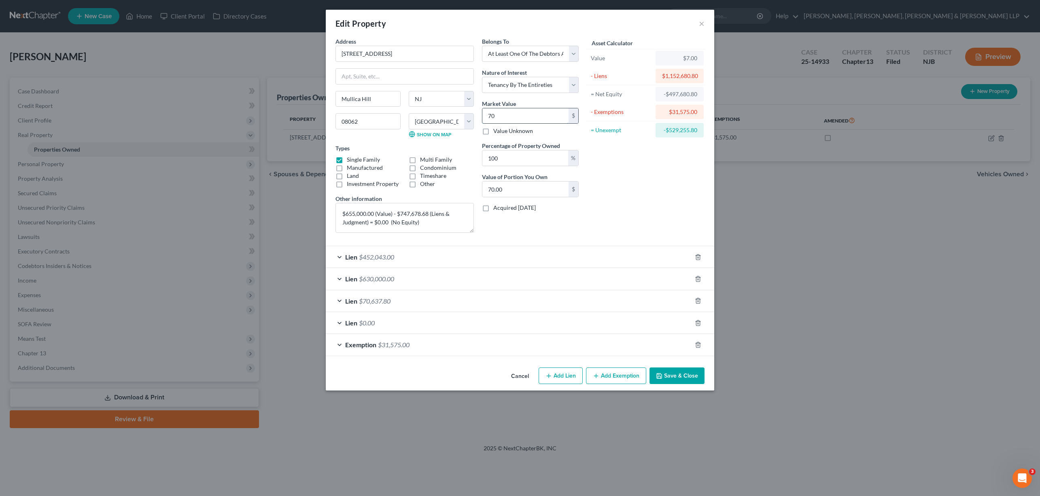
type input "700.00"
type input "7000"
type input "7,000.00"
type input "7,0000"
type input "70,000.00"
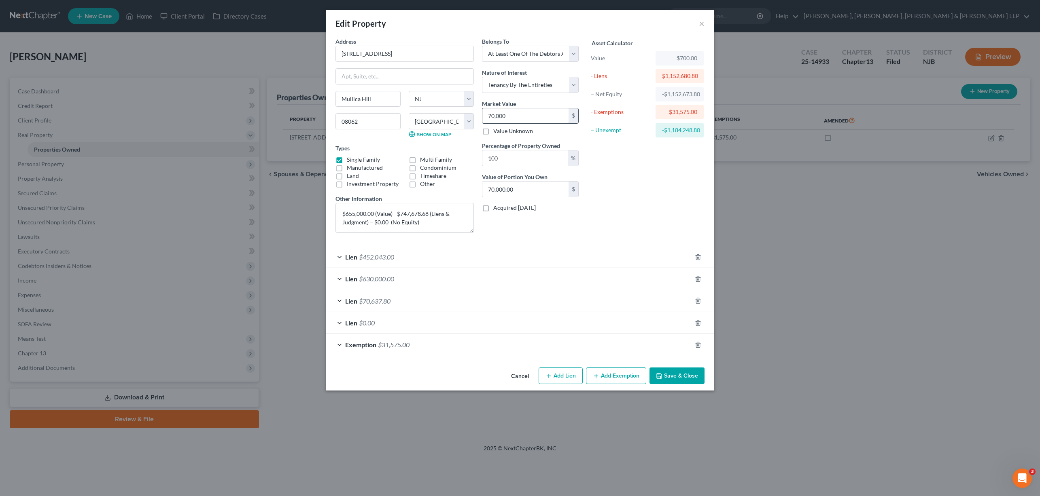
type input "70,0000"
type input "700,000.00"
type input "700,000"
click at [688, 375] on button "Save & Close" at bounding box center [676, 376] width 55 height 17
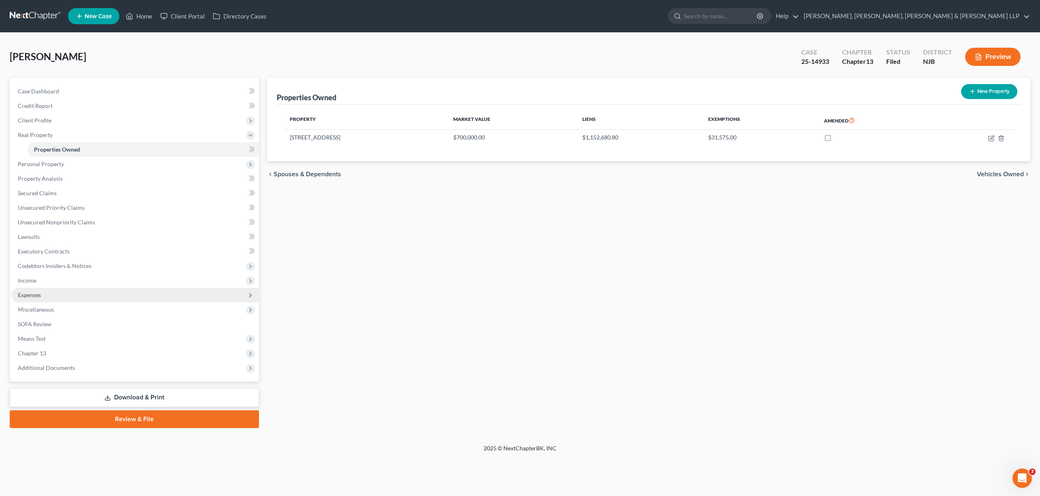
click at [38, 294] on span "Expenses" at bounding box center [29, 295] width 23 height 7
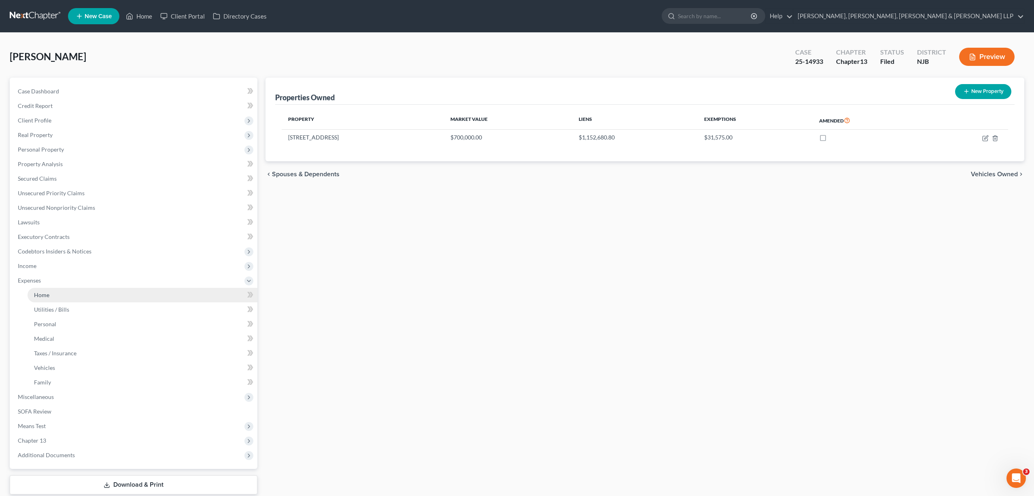
click at [77, 296] on link "Home" at bounding box center [143, 295] width 230 height 15
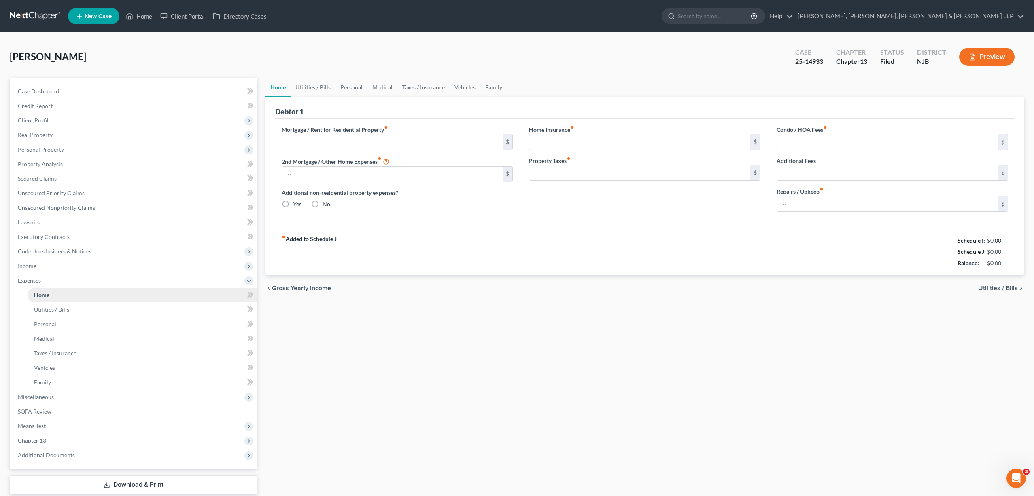
type input "3,667.82"
type input "0.00"
radio input "true"
type input "133.50"
type input "0.00"
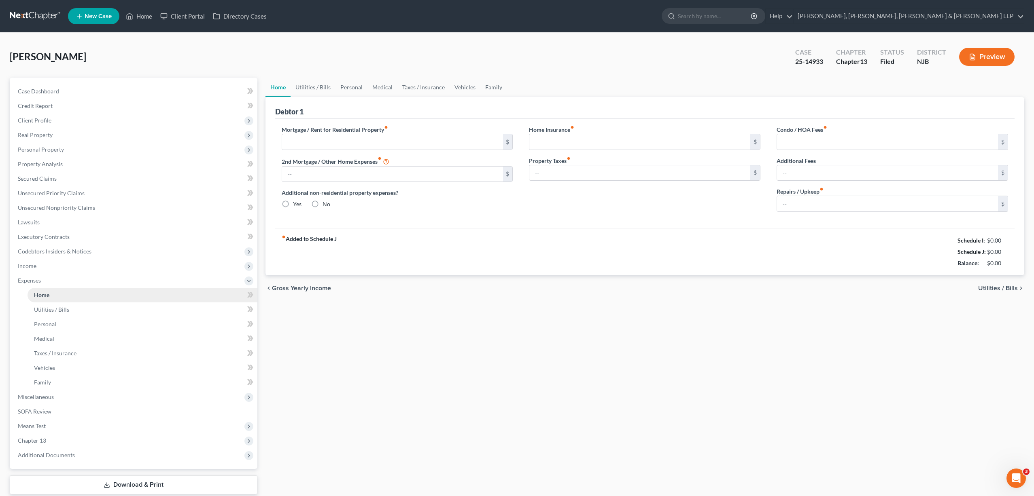
type input "36.83"
type input "0.00"
type input "216.66"
click at [310, 86] on link "Utilities / Bills" at bounding box center [312, 87] width 45 height 19
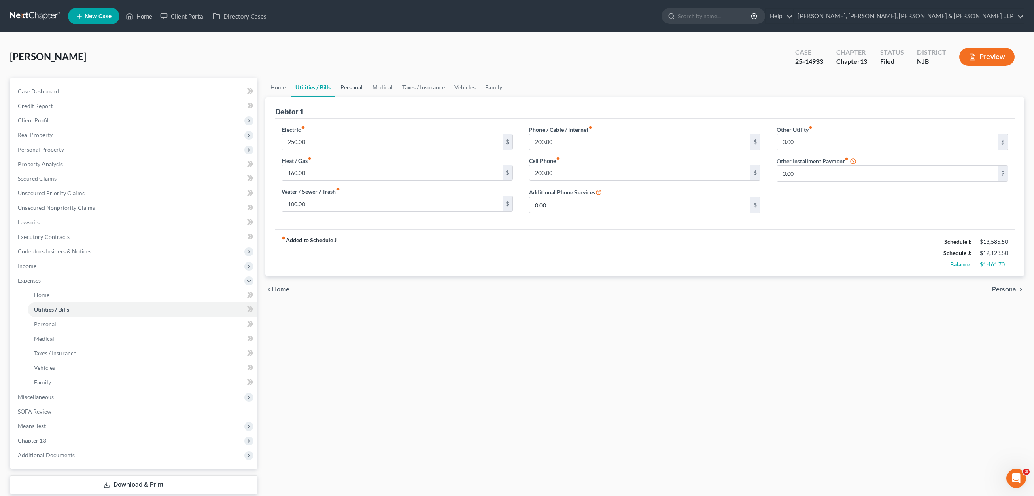
click at [343, 89] on link "Personal" at bounding box center [351, 87] width 32 height 19
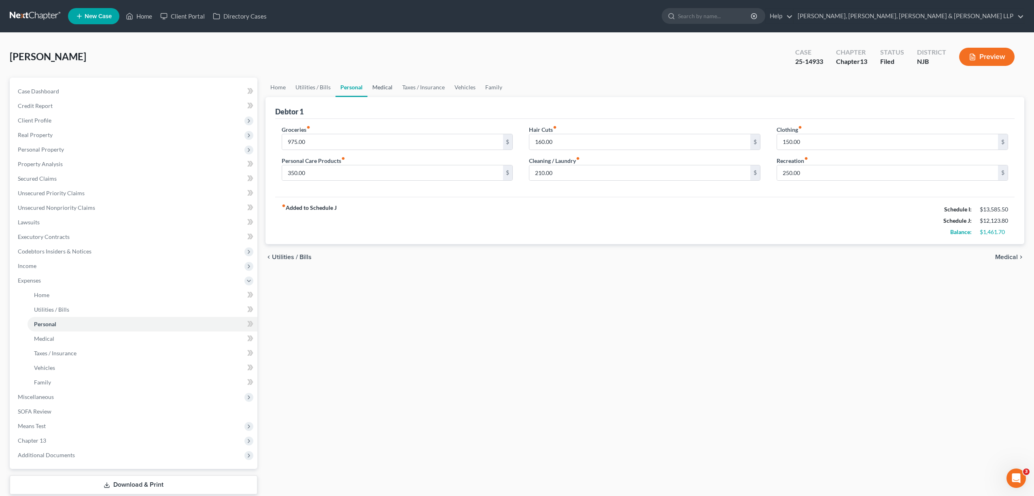
click at [384, 87] on link "Medical" at bounding box center [382, 87] width 30 height 19
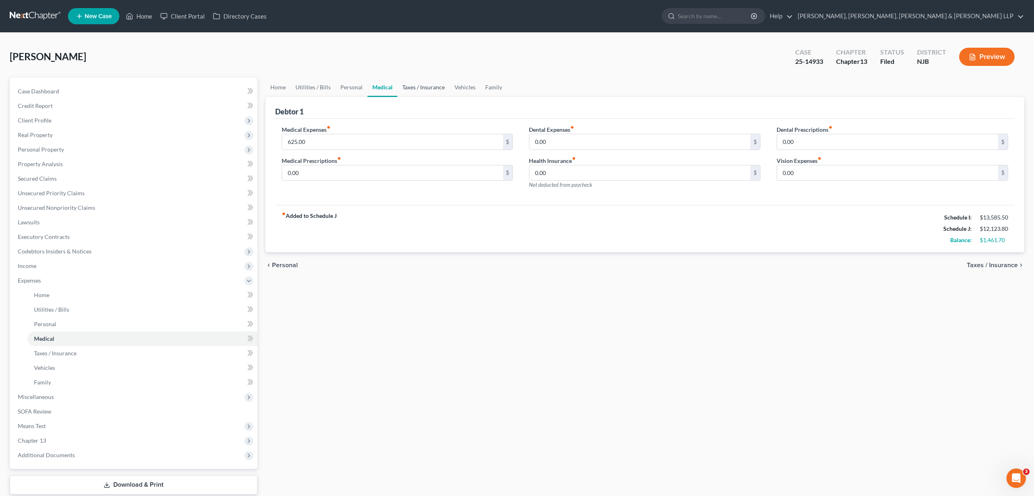
click at [420, 91] on link "Taxes / Insurance" at bounding box center [423, 87] width 52 height 19
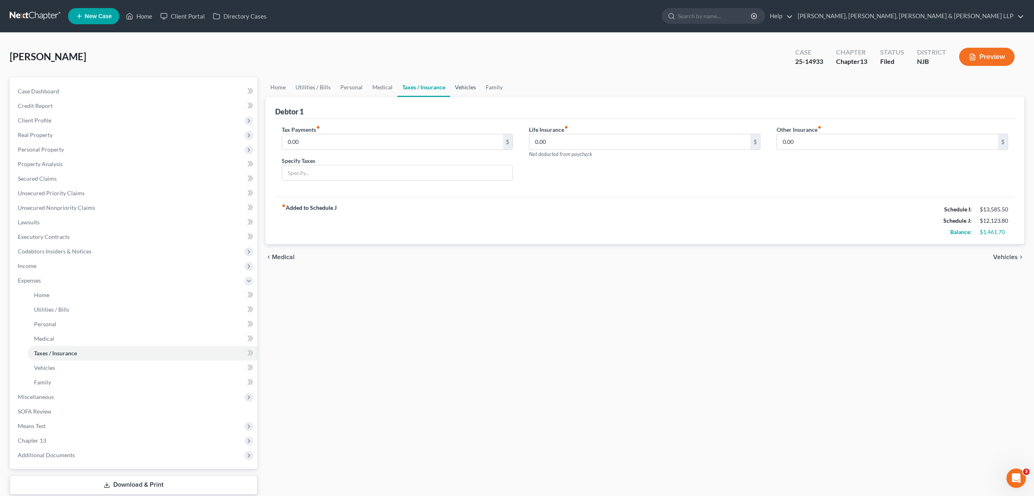
click at [462, 87] on link "Vehicles" at bounding box center [465, 87] width 31 height 19
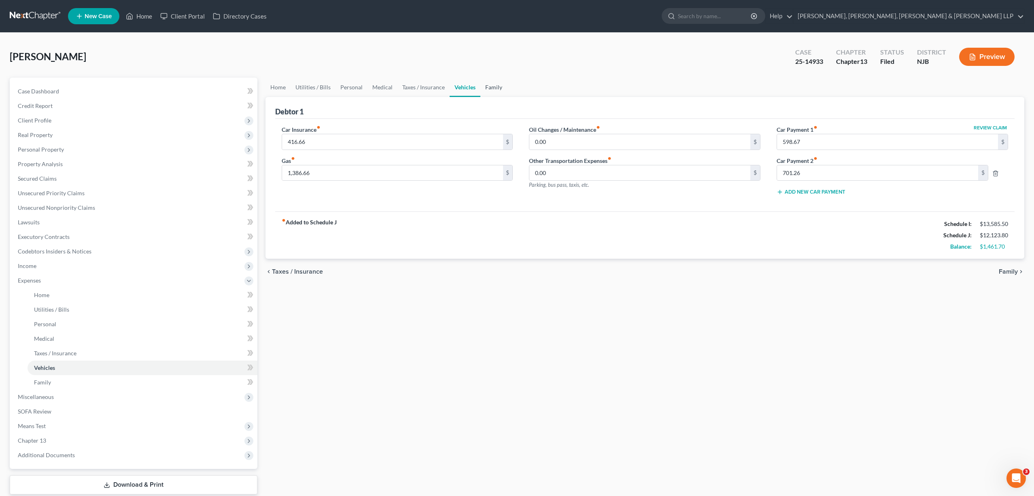
click at [488, 89] on link "Family" at bounding box center [493, 87] width 27 height 19
